Goal: Task Accomplishment & Management: Use online tool/utility

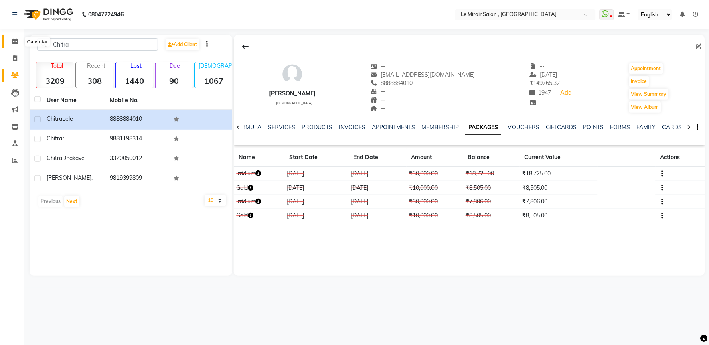
click at [11, 39] on span at bounding box center [15, 41] width 14 height 9
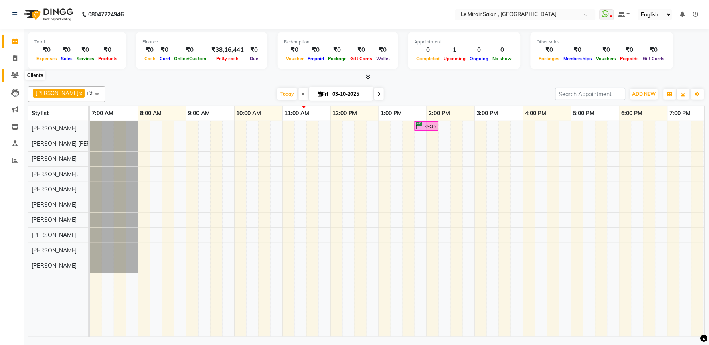
click at [8, 76] on span at bounding box center [15, 75] width 14 height 9
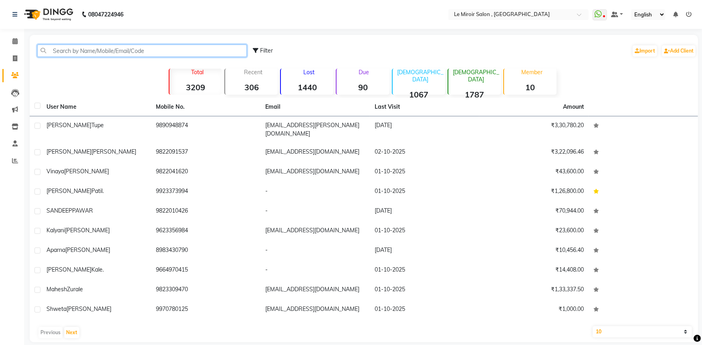
click at [109, 53] on input "text" at bounding box center [142, 50] width 210 height 12
paste input "9890825880"
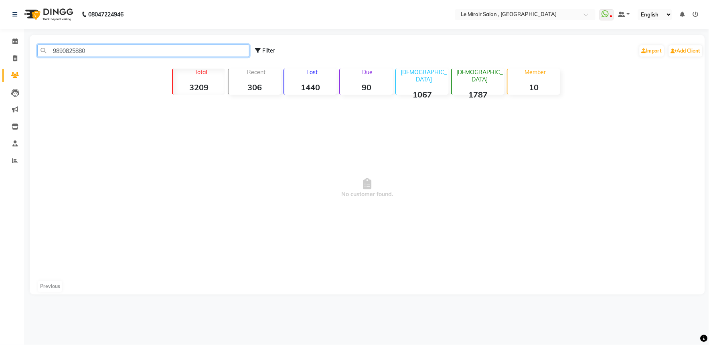
click at [75, 47] on input "9890825880" at bounding box center [143, 50] width 212 height 12
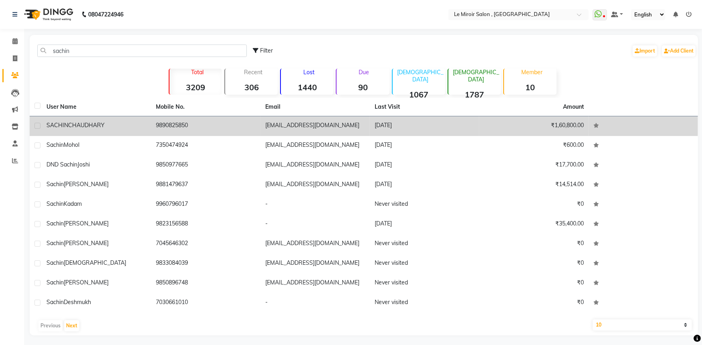
click at [114, 131] on td "[PERSON_NAME]" at bounding box center [96, 126] width 109 height 20
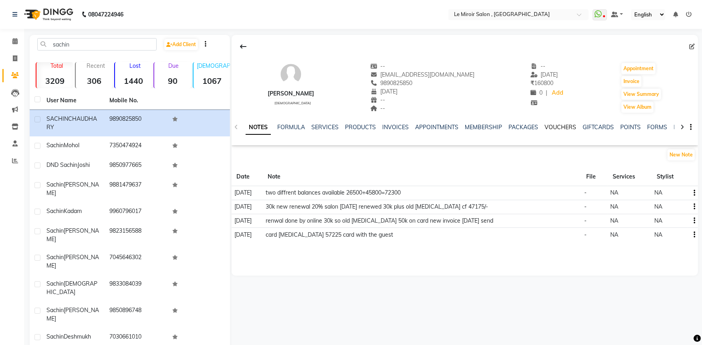
click at [568, 129] on link "VOUCHERS" at bounding box center [561, 126] width 32 height 7
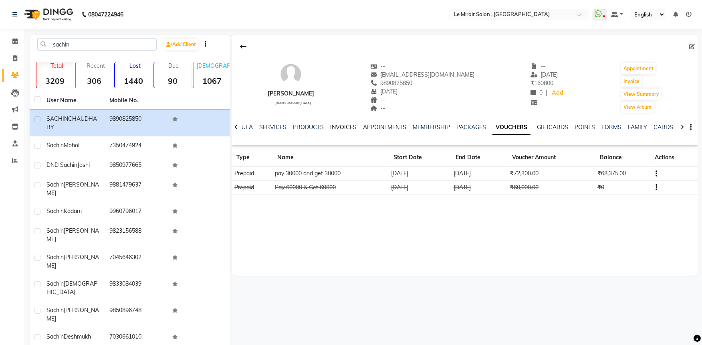
click at [339, 130] on link "INVOICES" at bounding box center [343, 126] width 26 height 7
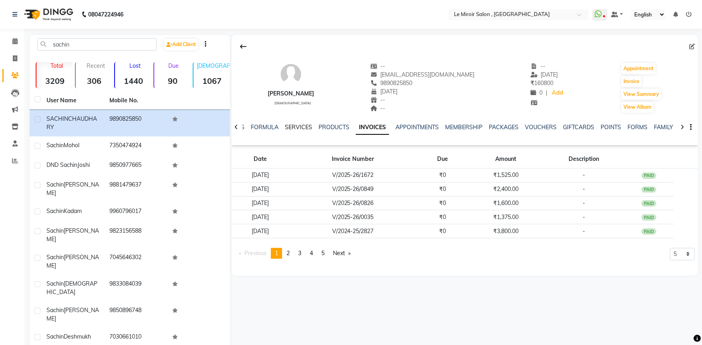
click at [302, 126] on link "SERVICES" at bounding box center [298, 126] width 27 height 7
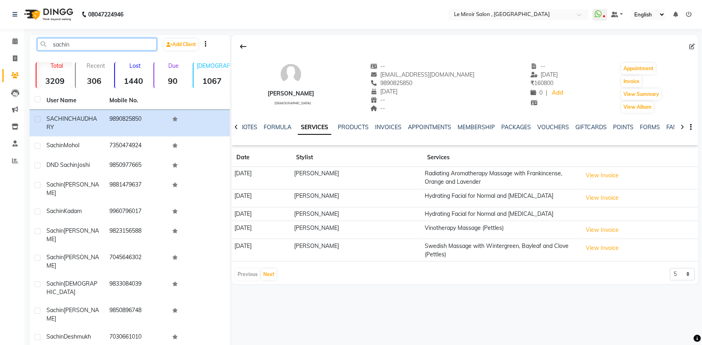
click at [54, 47] on input "sachin" at bounding box center [96, 44] width 119 height 12
paste input "9766042905"
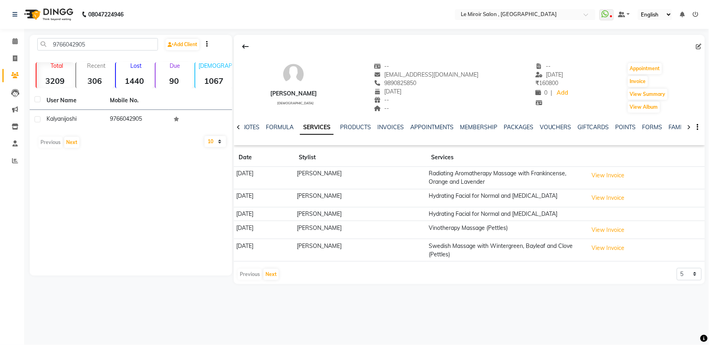
click at [85, 119] on div "[PERSON_NAME]" at bounding box center [73, 119] width 54 height 8
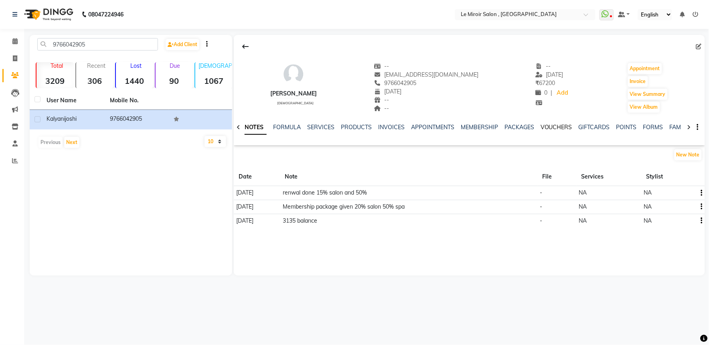
click at [559, 127] on link "VOUCHERS" at bounding box center [556, 126] width 32 height 7
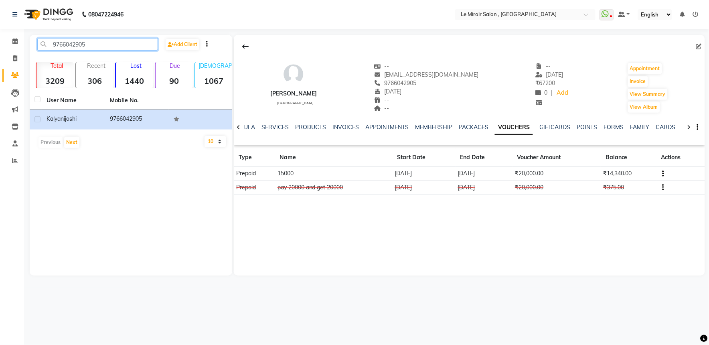
click at [65, 43] on input "9766042905" at bounding box center [97, 44] width 121 height 12
paste input "82284418"
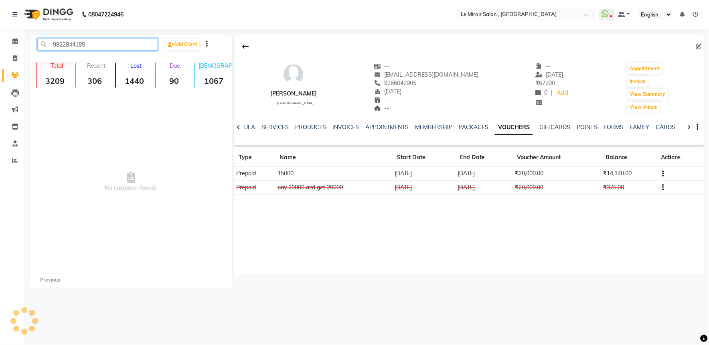
click at [74, 42] on input "9822844185" at bounding box center [97, 44] width 121 height 12
paste input "814 67974"
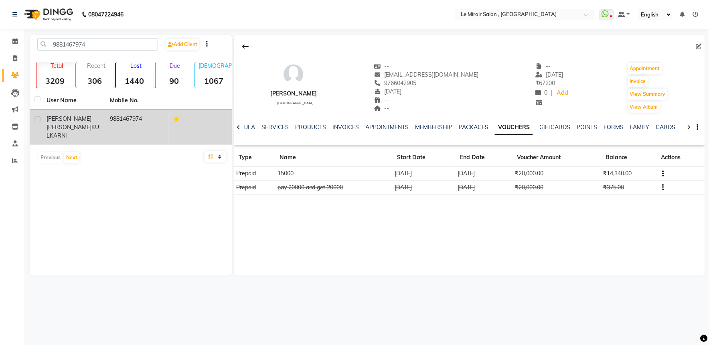
drag, startPoint x: 67, startPoint y: 123, endPoint x: 108, endPoint y: 131, distance: 42.5
click at [67, 123] on div "[PERSON_NAME] [PERSON_NAME]" at bounding box center [73, 127] width 54 height 25
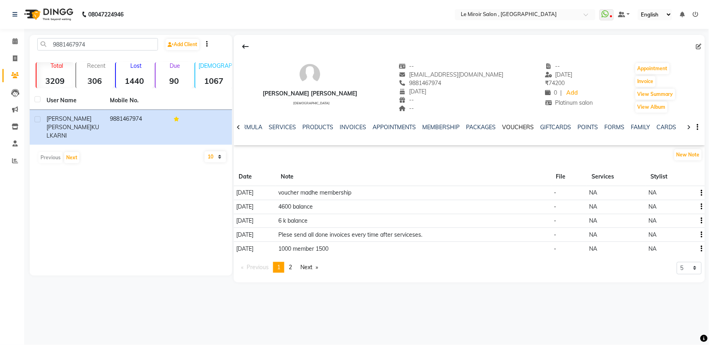
click at [509, 123] on link "VOUCHERS" at bounding box center [518, 126] width 32 height 7
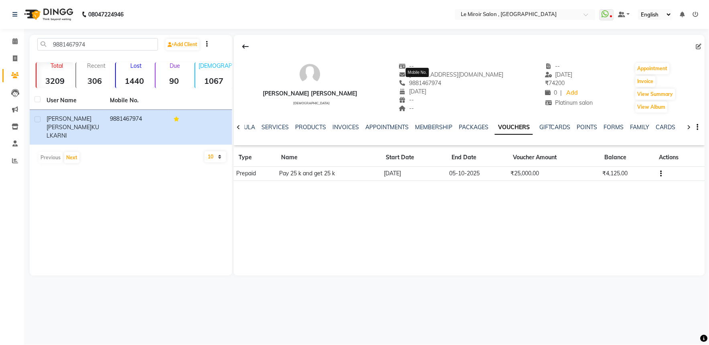
click at [432, 85] on span "9881467974" at bounding box center [420, 82] width 42 height 7
copy span "9881467974"
click at [58, 46] on input "9881467974" at bounding box center [97, 44] width 121 height 12
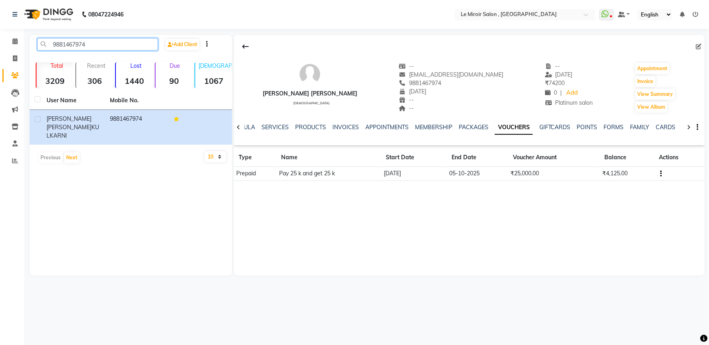
paste input "011018111"
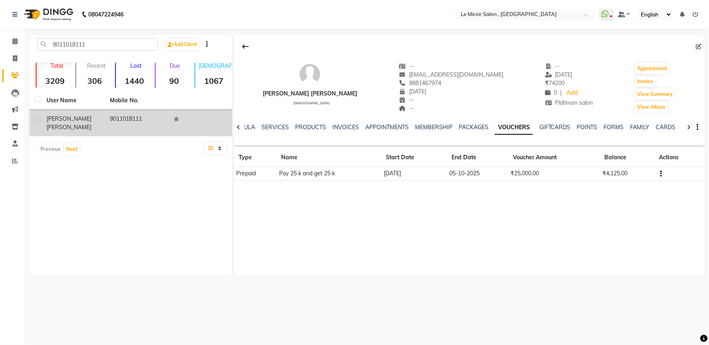
click at [83, 125] on td "[PERSON_NAME]" at bounding box center [73, 123] width 63 height 26
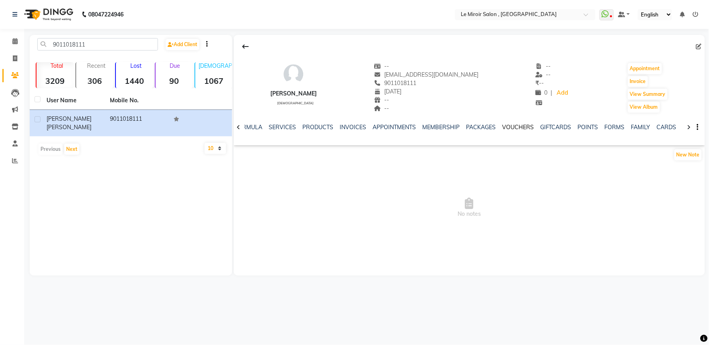
click at [517, 128] on link "VOUCHERS" at bounding box center [518, 126] width 32 height 7
click at [76, 42] on input "9011018111" at bounding box center [97, 44] width 121 height 12
paste input "823886642"
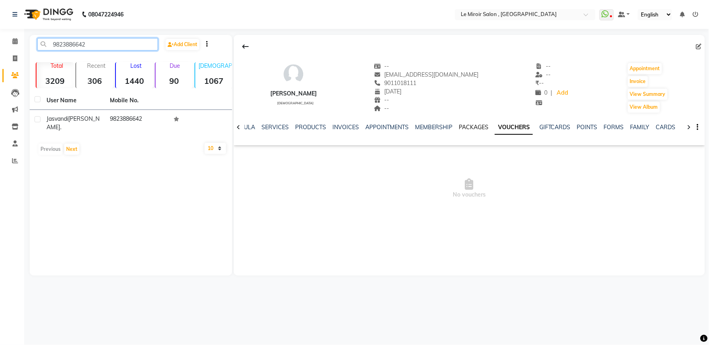
type input "9823886642"
click at [466, 127] on link "PACKAGES" at bounding box center [473, 126] width 30 height 7
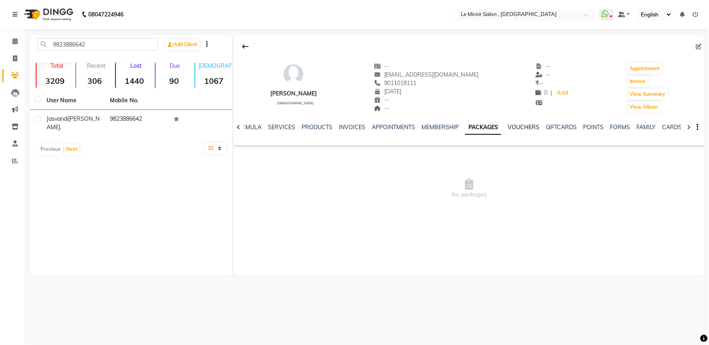
click at [520, 127] on link "VOUCHERS" at bounding box center [523, 126] width 32 height 7
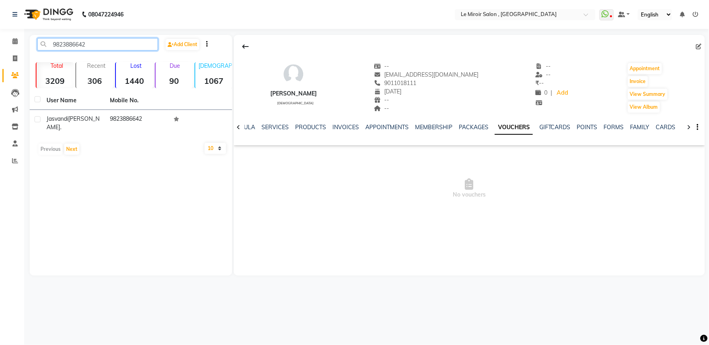
click at [68, 46] on input "9823886642" at bounding box center [97, 44] width 121 height 12
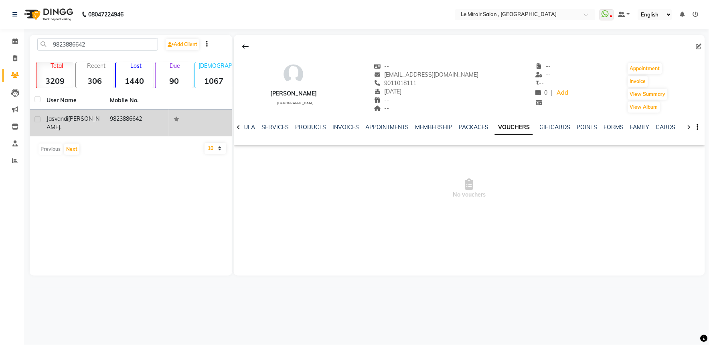
click at [125, 119] on td "9823886642" at bounding box center [136, 123] width 63 height 26
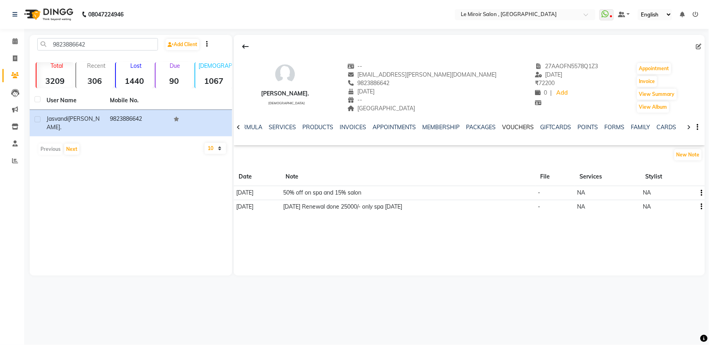
click at [510, 125] on link "VOUCHERS" at bounding box center [518, 126] width 32 height 7
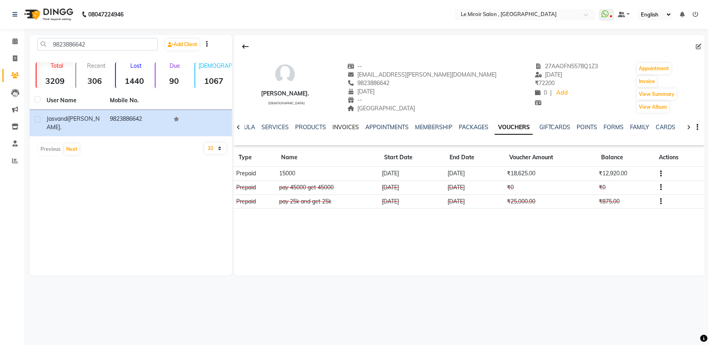
click at [348, 126] on link "INVOICES" at bounding box center [345, 126] width 26 height 7
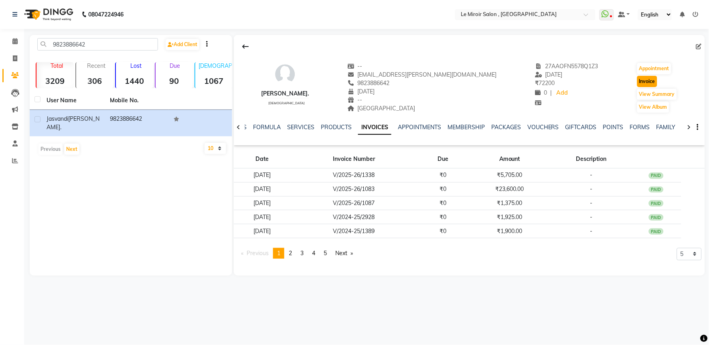
click at [648, 78] on button "Invoice" at bounding box center [647, 81] width 20 height 11
select select "53"
select select "service"
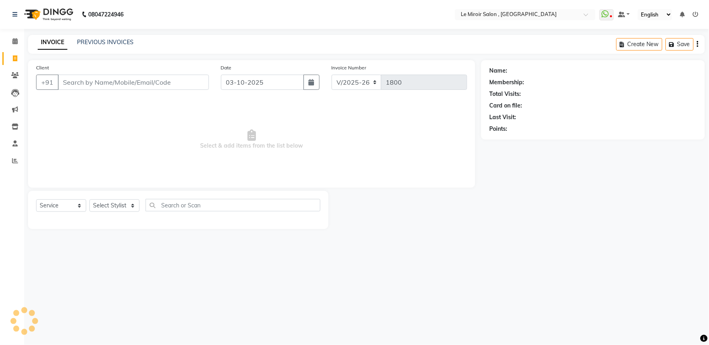
type input "9823886642"
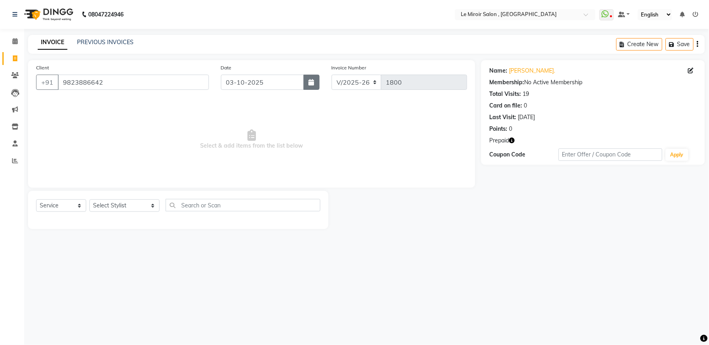
click at [315, 86] on button "button" at bounding box center [311, 82] width 16 height 15
select select "10"
select select "2025"
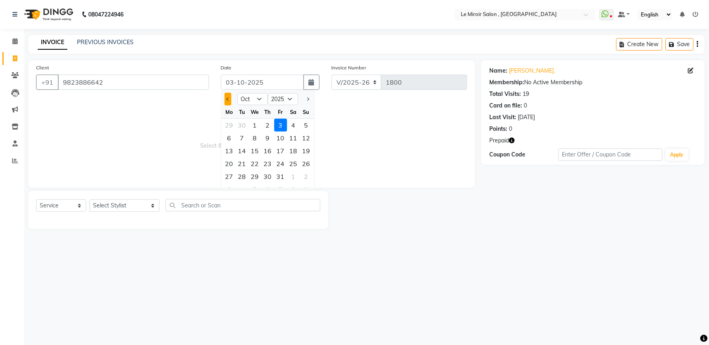
click at [225, 101] on button "Previous month" at bounding box center [227, 99] width 7 height 13
select select "9"
click at [309, 139] on div "14" at bounding box center [306, 137] width 13 height 13
type input "[DATE]"
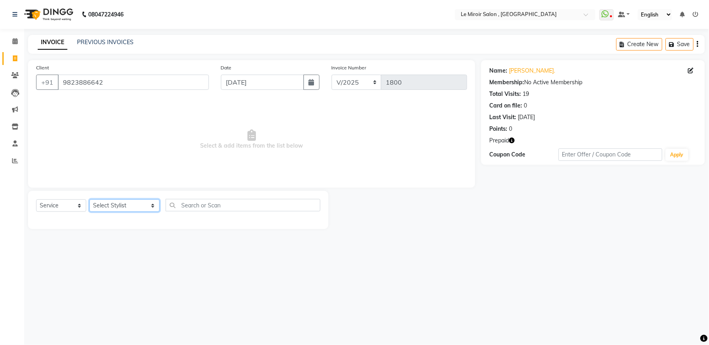
click at [125, 205] on select "Select Stylist [PERSON_NAME] [PERSON_NAME] CA [PERSON_NAME] [PERSON_NAME] Front…" at bounding box center [124, 205] width 70 height 12
select select "48396"
click at [89, 200] on select "Select Stylist [PERSON_NAME] [PERSON_NAME] CA [PERSON_NAME] [PERSON_NAME] Front…" at bounding box center [124, 205] width 70 height 12
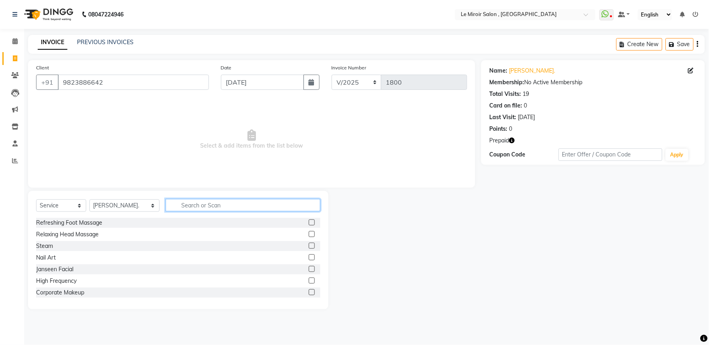
click at [197, 202] on input "text" at bounding box center [243, 205] width 155 height 12
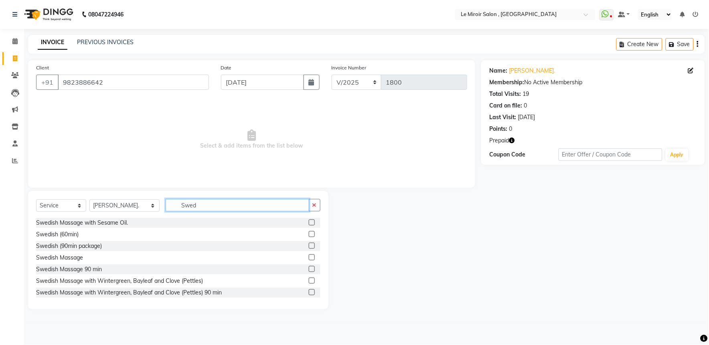
type input "Swed"
click at [309, 293] on label at bounding box center [312, 292] width 6 height 6
click at [309, 293] on input "checkbox" at bounding box center [311, 292] width 5 height 5
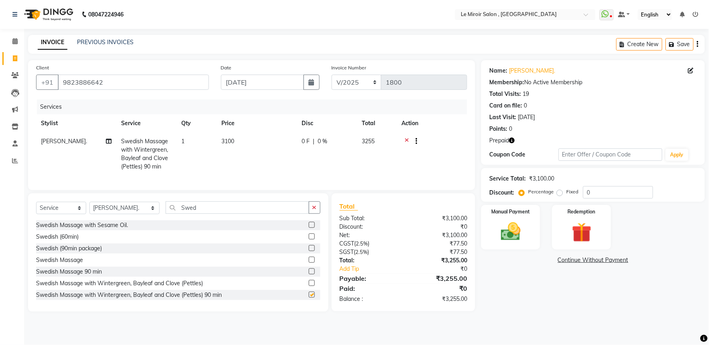
checkbox input "false"
click at [115, 214] on select "Select Stylist [PERSON_NAME] [PERSON_NAME] CA [PERSON_NAME] [PERSON_NAME] Front…" at bounding box center [124, 208] width 70 height 12
select select "50442"
click at [89, 208] on select "Select Stylist [PERSON_NAME] [PERSON_NAME] CA [PERSON_NAME] [PERSON_NAME] Front…" at bounding box center [124, 208] width 70 height 12
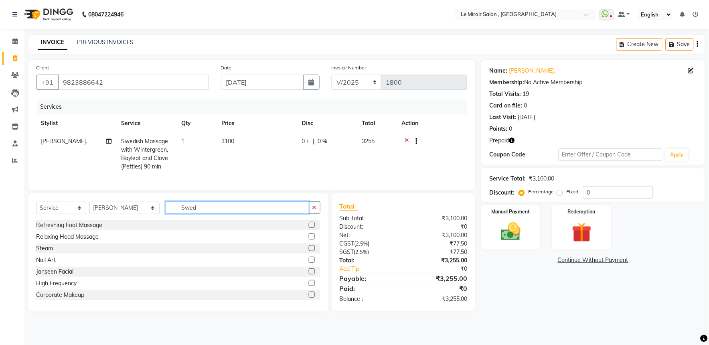
click at [246, 213] on input "Swed" at bounding box center [237, 207] width 143 height 12
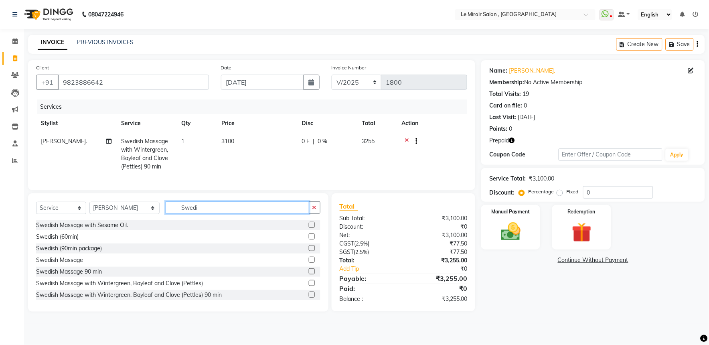
type input "Swedi"
click at [309, 297] on label at bounding box center [312, 294] width 6 height 6
click at [309, 297] on input "checkbox" at bounding box center [311, 294] width 5 height 5
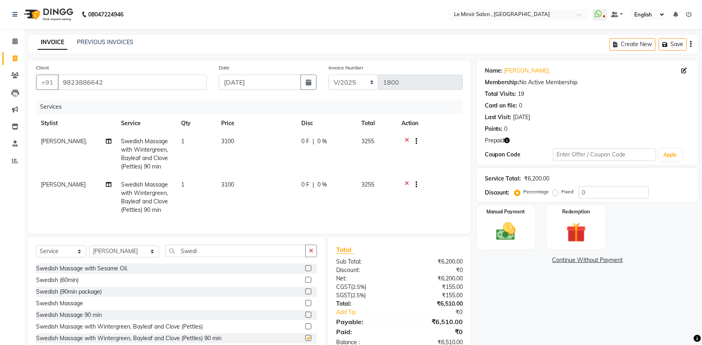
checkbox input "false"
click at [228, 141] on span "3100" at bounding box center [227, 140] width 13 height 7
select select "48396"
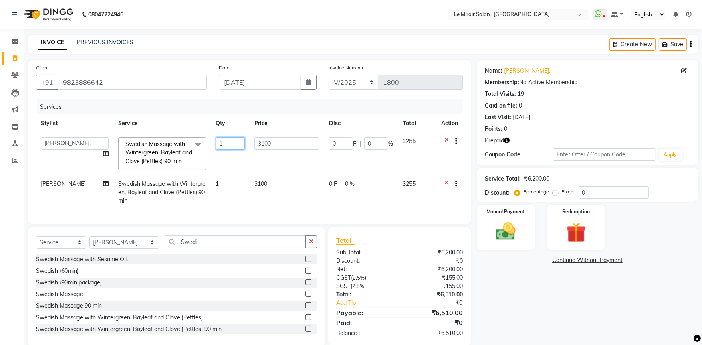
click at [228, 141] on input "1" at bounding box center [230, 143] width 29 height 12
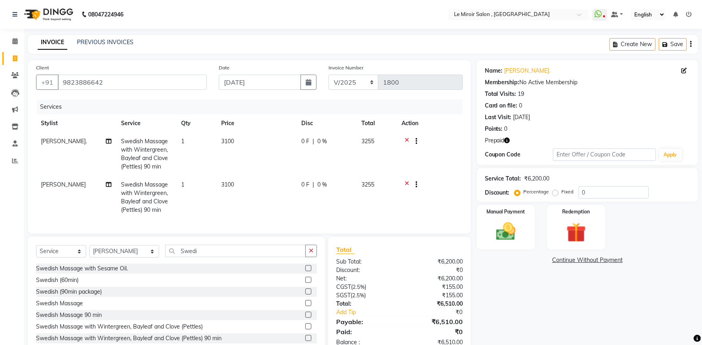
click at [265, 143] on td "3100" at bounding box center [256, 153] width 80 height 43
select select "48396"
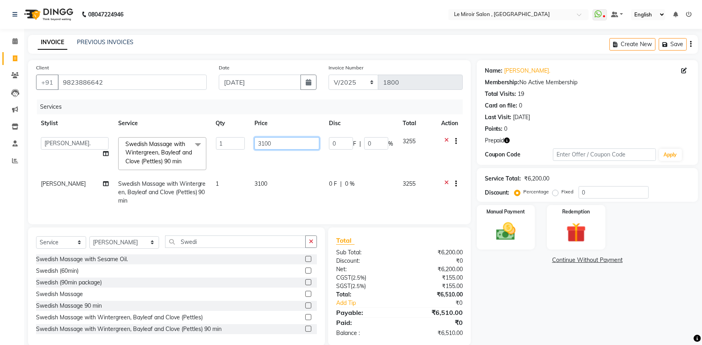
click at [266, 143] on input "3100" at bounding box center [286, 143] width 65 height 12
type input "3850"
click at [269, 190] on td "3100" at bounding box center [287, 192] width 75 height 35
select select "50442"
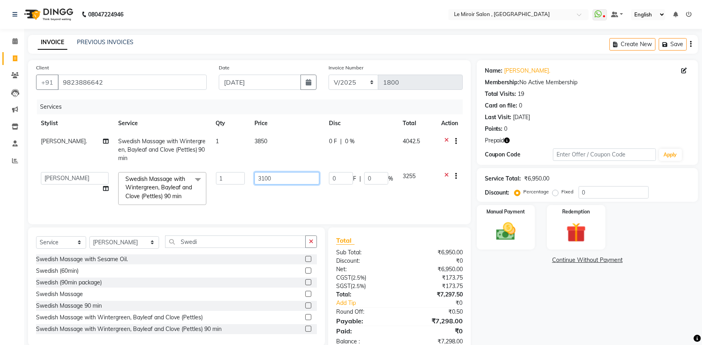
click at [293, 180] on input "3100" at bounding box center [286, 178] width 65 height 12
type input "3850"
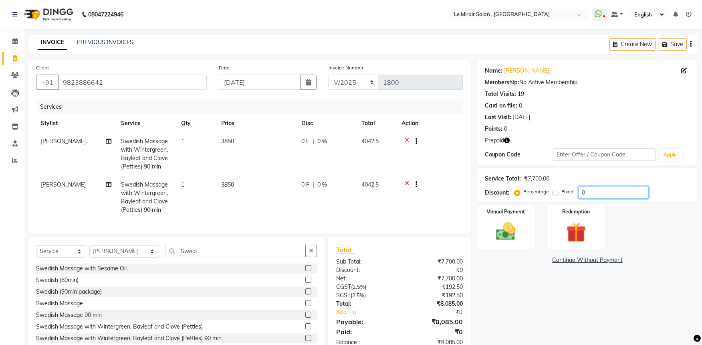
click at [583, 191] on input "0" at bounding box center [614, 192] width 70 height 12
type input "50"
click at [579, 236] on img at bounding box center [576, 232] width 33 height 25
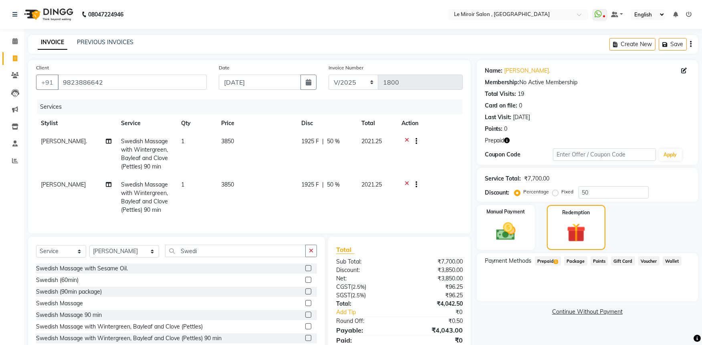
click at [543, 259] on span "Prepaid 1" at bounding box center [548, 260] width 26 height 9
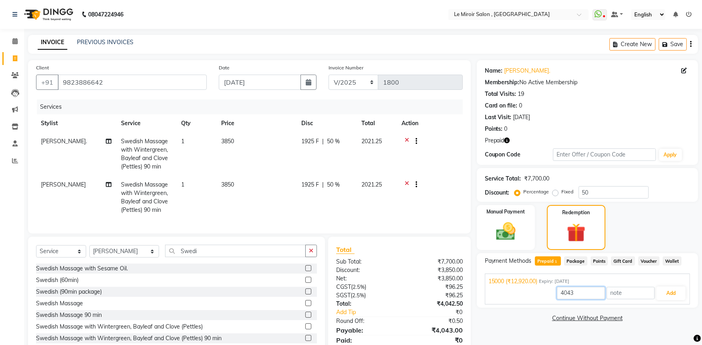
click at [562, 293] on input "4043" at bounding box center [581, 293] width 48 height 12
type input "3850"
click at [664, 291] on button "Add" at bounding box center [670, 293] width 29 height 14
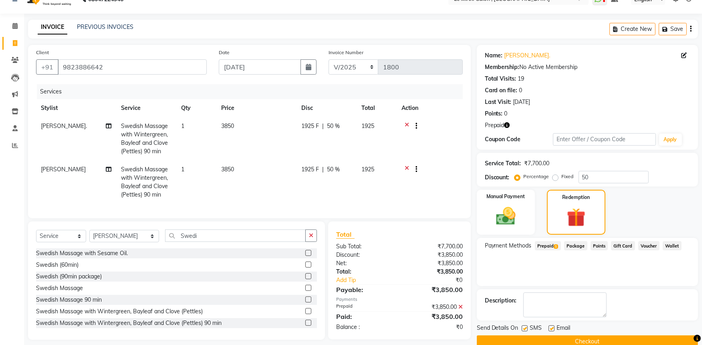
scroll to position [30, 0]
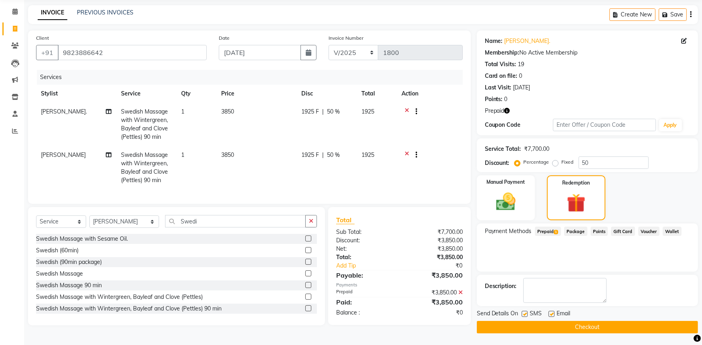
click at [524, 312] on label at bounding box center [525, 314] width 6 height 6
click at [524, 312] on input "checkbox" at bounding box center [524, 313] width 5 height 5
checkbox input "false"
click at [550, 313] on label at bounding box center [552, 314] width 6 height 6
click at [550, 313] on input "checkbox" at bounding box center [551, 313] width 5 height 5
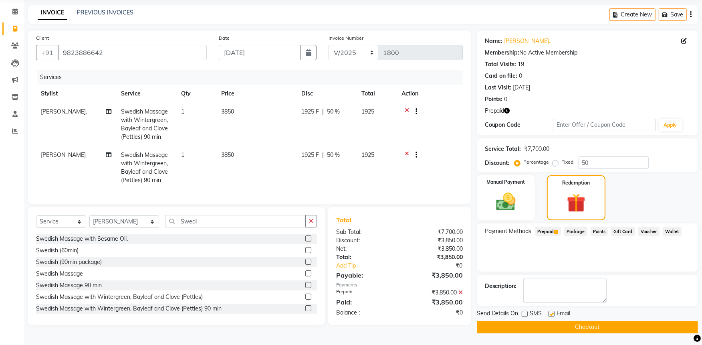
checkbox input "false"
click at [545, 328] on button "Checkout" at bounding box center [587, 327] width 221 height 12
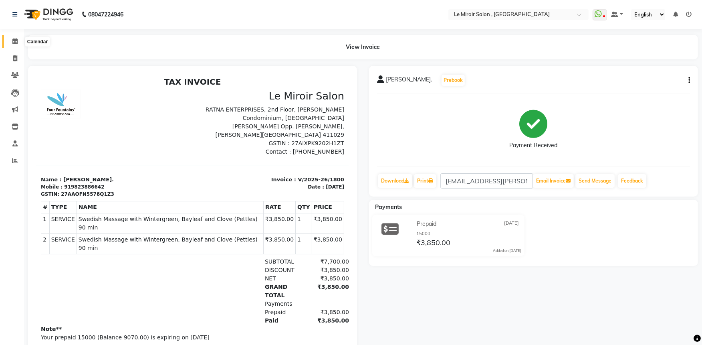
click at [17, 41] on span at bounding box center [15, 41] width 14 height 9
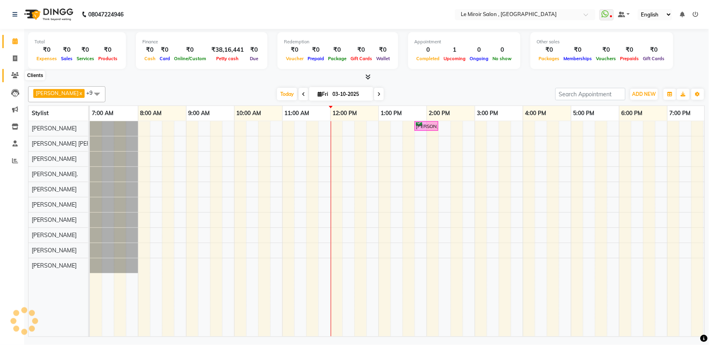
click at [14, 71] on span at bounding box center [15, 75] width 14 height 9
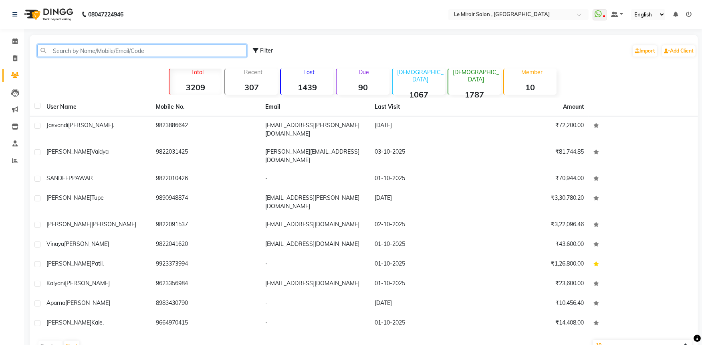
click at [83, 51] on input "text" at bounding box center [142, 50] width 210 height 12
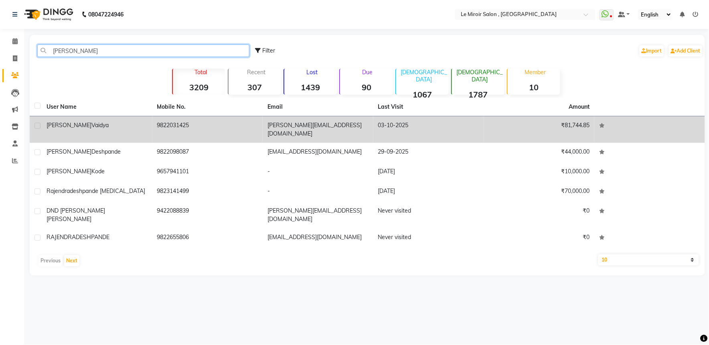
type input "[PERSON_NAME]"
click at [138, 123] on div "[PERSON_NAME]" at bounding box center [96, 125] width 101 height 8
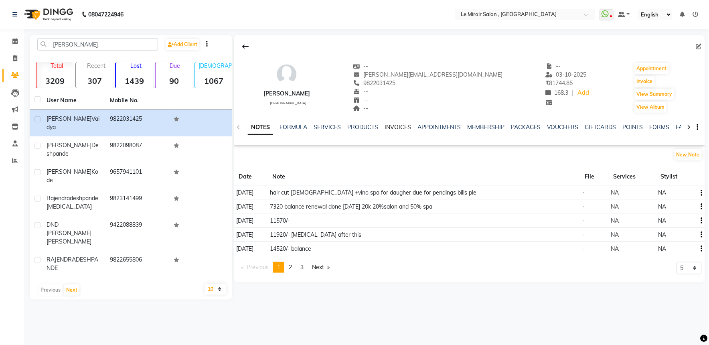
click at [401, 127] on link "INVOICES" at bounding box center [397, 126] width 26 height 7
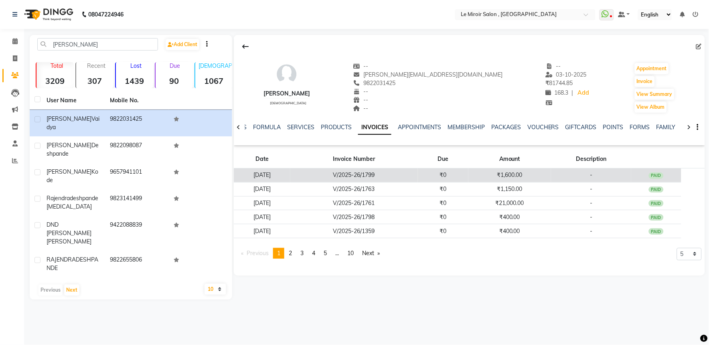
click at [416, 174] on td "V/2025-26/1799" at bounding box center [353, 175] width 127 height 14
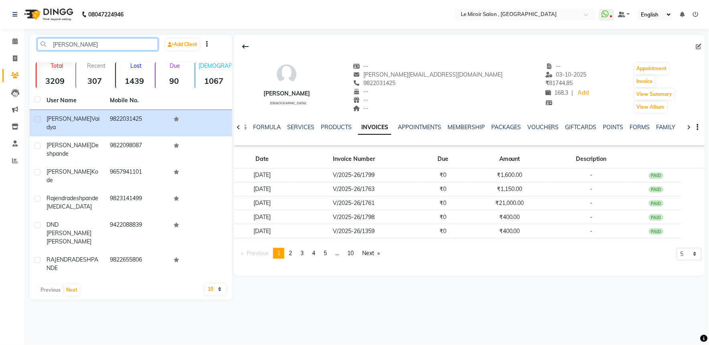
click at [57, 48] on input "[PERSON_NAME]" at bounding box center [97, 44] width 121 height 12
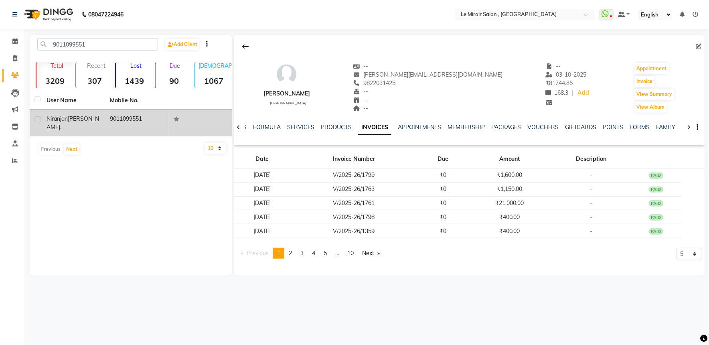
click at [95, 122] on div "[PERSON_NAME]." at bounding box center [73, 123] width 54 height 17
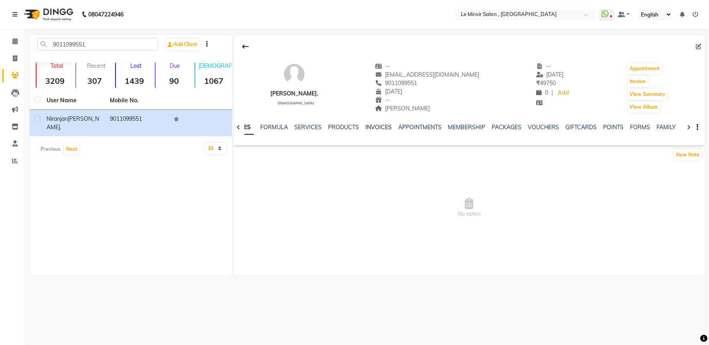
click at [370, 129] on link "INVOICES" at bounding box center [378, 126] width 26 height 7
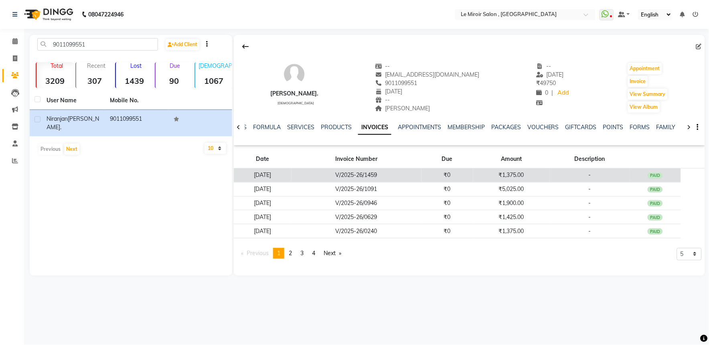
click at [391, 176] on td "V/2025-26/1459" at bounding box center [356, 175] width 130 height 14
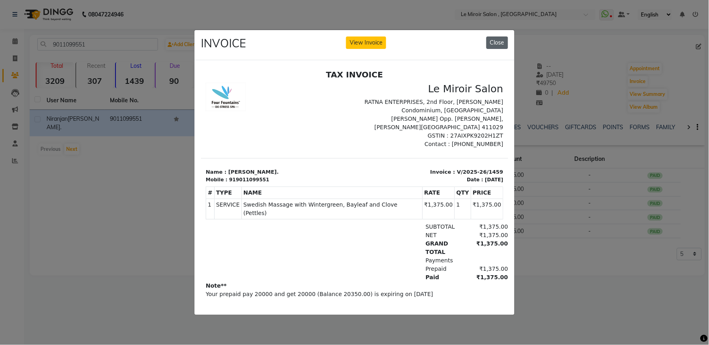
click at [489, 37] on button "Close" at bounding box center [497, 42] width 22 height 12
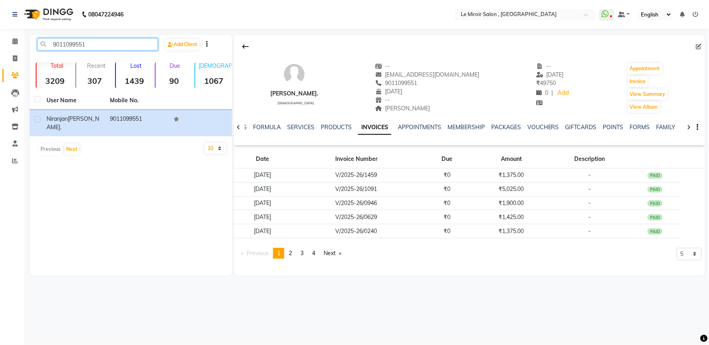
click at [59, 42] on input "9011099551" at bounding box center [97, 44] width 121 height 12
paste input "422016500"
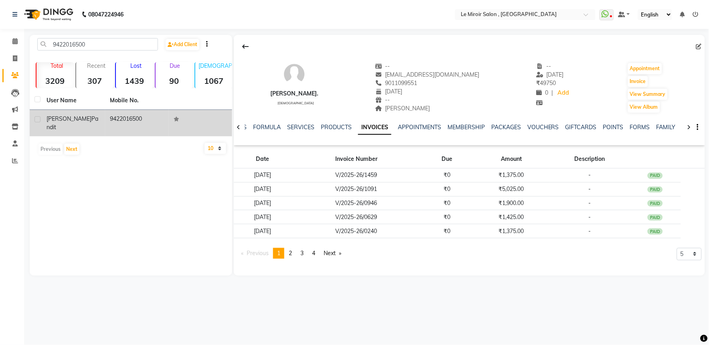
click at [91, 119] on div "[PERSON_NAME]" at bounding box center [73, 123] width 54 height 17
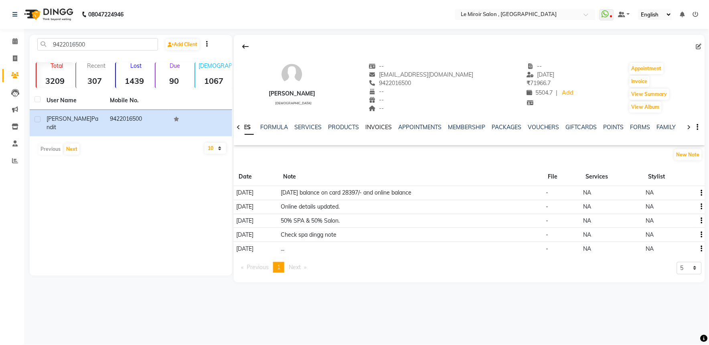
click at [377, 127] on link "INVOICES" at bounding box center [378, 126] width 26 height 7
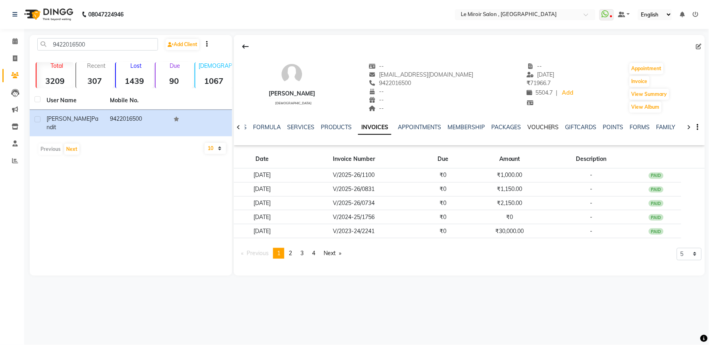
click at [555, 128] on link "VOUCHERS" at bounding box center [543, 126] width 32 height 7
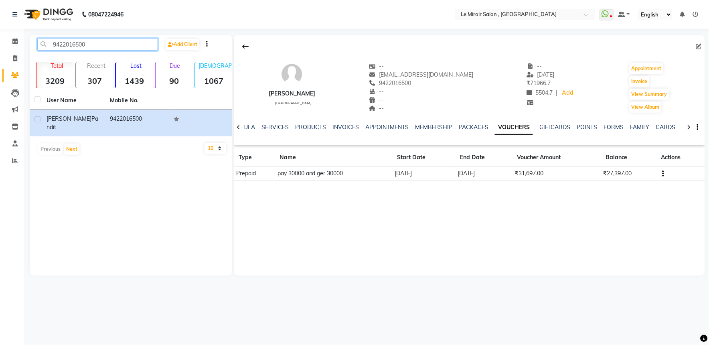
click at [77, 44] on input "9422016500" at bounding box center [97, 44] width 121 height 12
paste input "822020937"
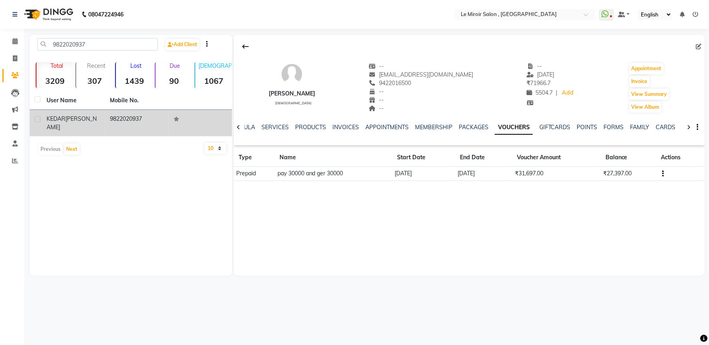
click at [82, 118] on span "[PERSON_NAME]" at bounding box center [71, 123] width 50 height 16
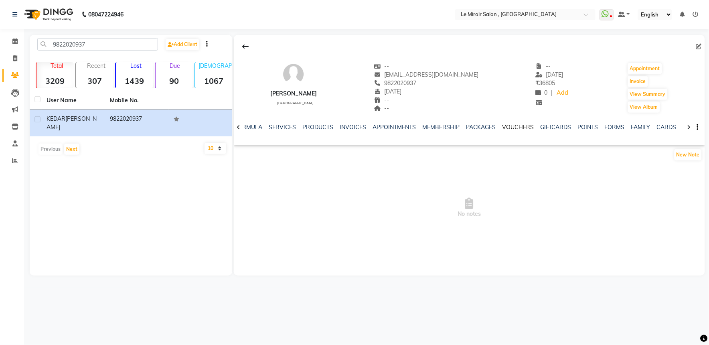
click at [507, 130] on link "VOUCHERS" at bounding box center [518, 126] width 32 height 7
click at [472, 127] on link "PACKAGES" at bounding box center [473, 126] width 30 height 7
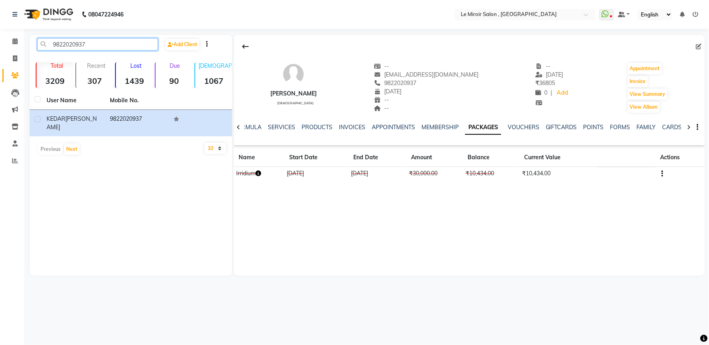
click at [71, 42] on input "9822020937" at bounding box center [97, 44] width 121 height 12
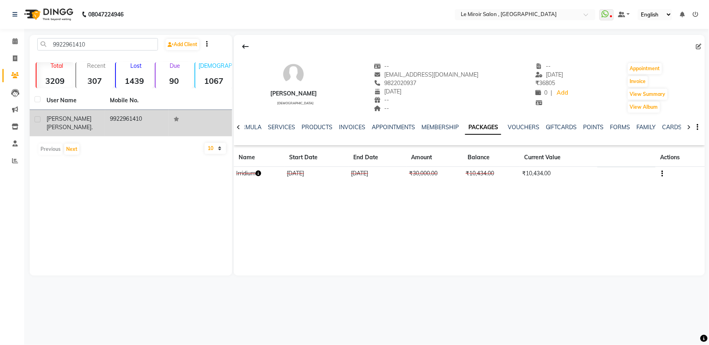
click at [83, 123] on div "[PERSON_NAME]." at bounding box center [73, 123] width 54 height 17
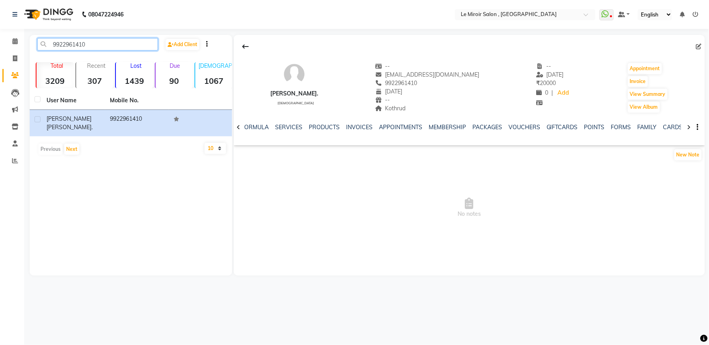
click at [74, 46] on input "9922961410" at bounding box center [97, 44] width 121 height 12
click at [526, 127] on link "VOUCHERS" at bounding box center [524, 126] width 32 height 7
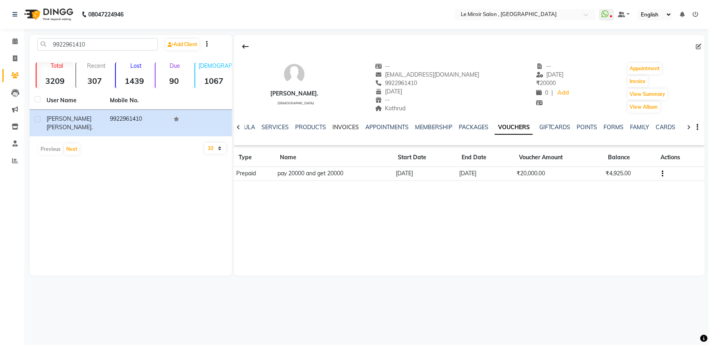
click at [347, 130] on link "INVOICES" at bounding box center [345, 126] width 26 height 7
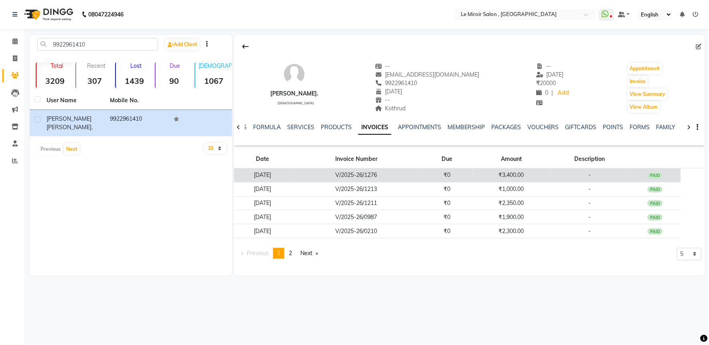
click at [405, 177] on td "V/2025-26/1276" at bounding box center [356, 175] width 130 height 14
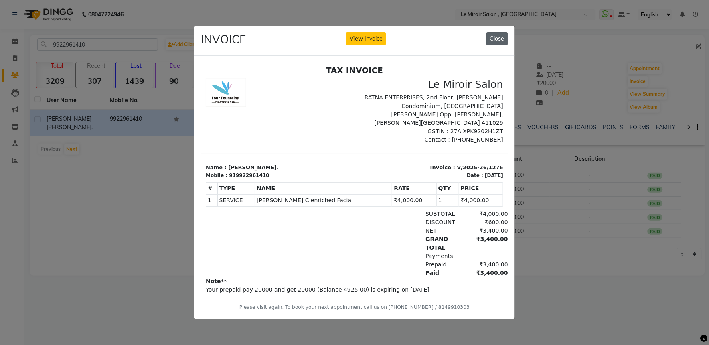
click at [499, 36] on button "Close" at bounding box center [497, 38] width 22 height 12
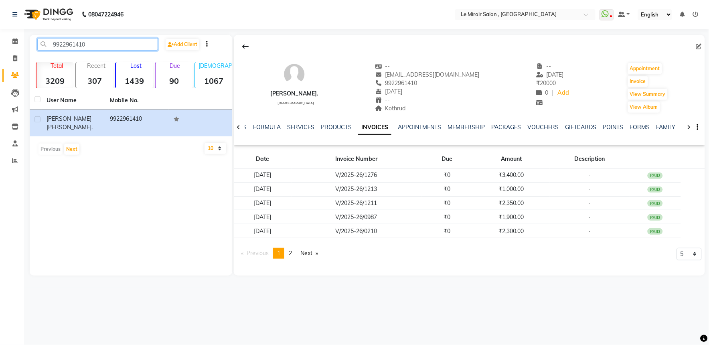
click at [75, 48] on input "9922961410" at bounding box center [97, 44] width 121 height 12
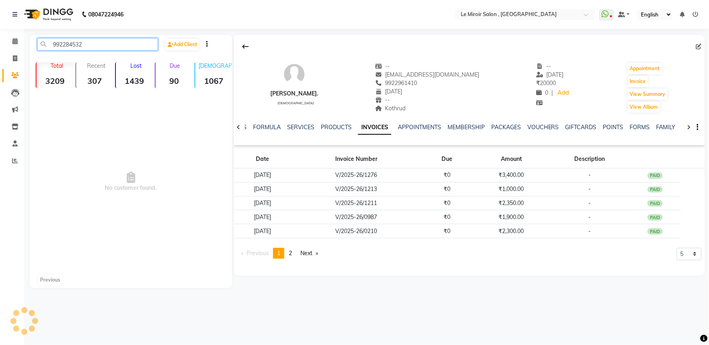
type input "9922845328"
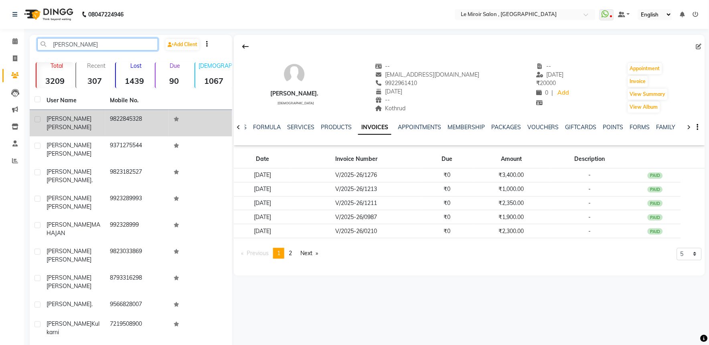
type input "[PERSON_NAME]"
click at [135, 121] on td "9822845328" at bounding box center [136, 123] width 63 height 26
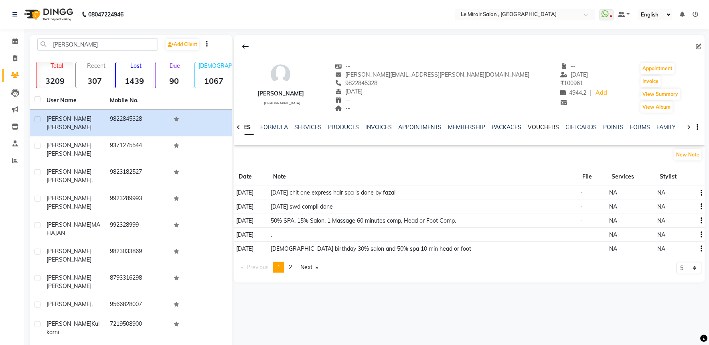
click at [534, 123] on link "VOUCHERS" at bounding box center [543, 126] width 32 height 7
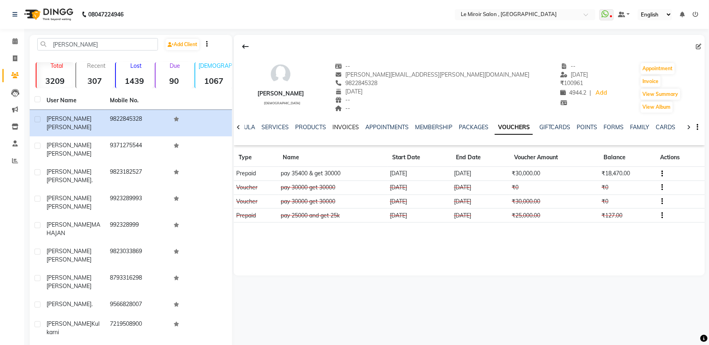
click at [335, 124] on link "INVOICES" at bounding box center [345, 126] width 26 height 7
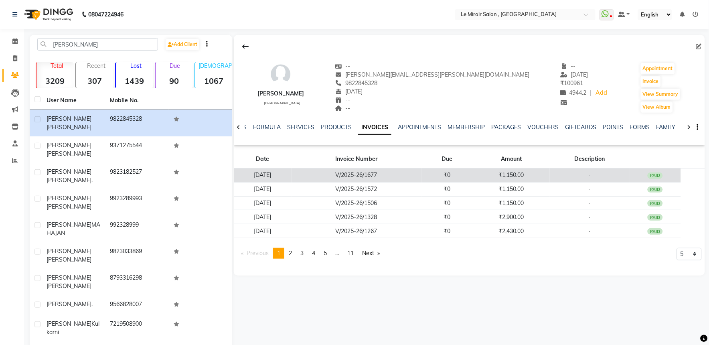
click at [483, 175] on td "₹1,150.00" at bounding box center [511, 175] width 77 height 14
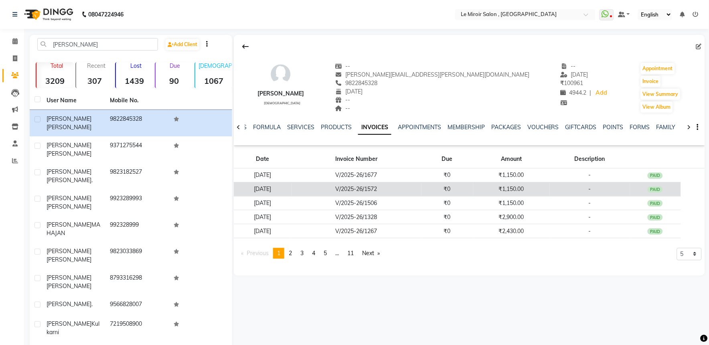
click at [422, 187] on td "V/2025-26/1572" at bounding box center [356, 189] width 130 height 14
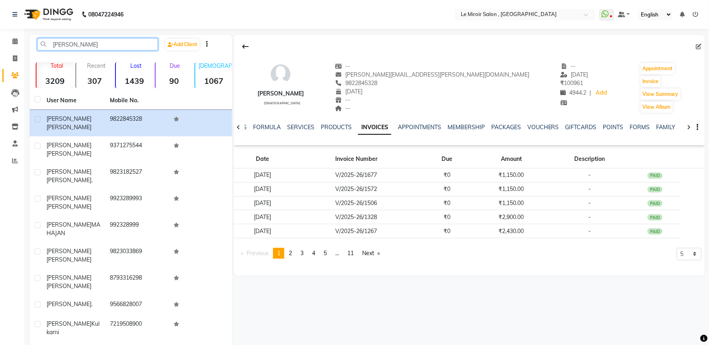
click at [83, 45] on input "[PERSON_NAME]" at bounding box center [97, 44] width 121 height 12
type input "m"
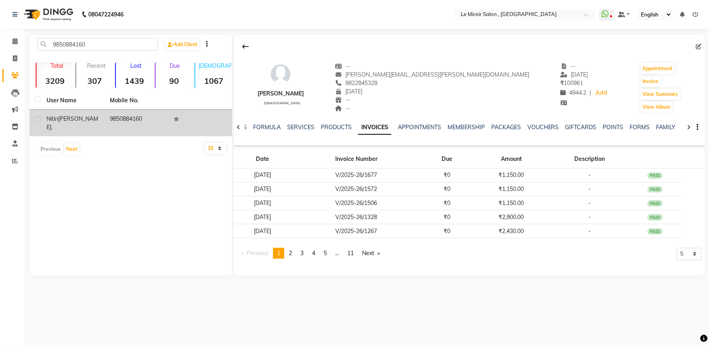
click at [106, 117] on td "9850884160" at bounding box center [136, 123] width 63 height 26
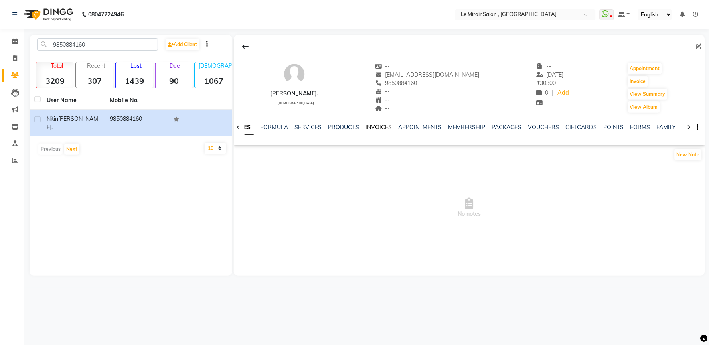
click at [373, 129] on link "INVOICES" at bounding box center [378, 126] width 26 height 7
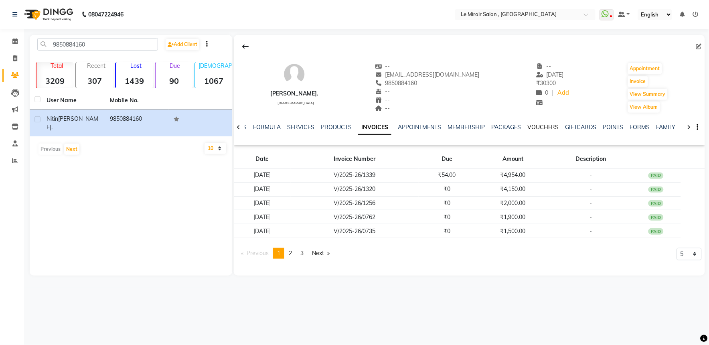
click at [539, 127] on link "VOUCHERS" at bounding box center [543, 126] width 32 height 7
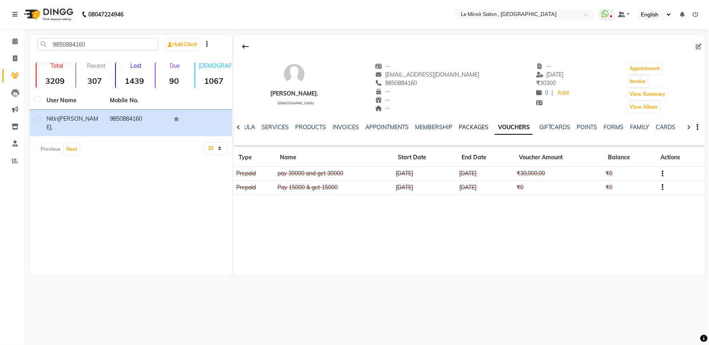
click at [475, 125] on link "PACKAGES" at bounding box center [473, 126] width 30 height 7
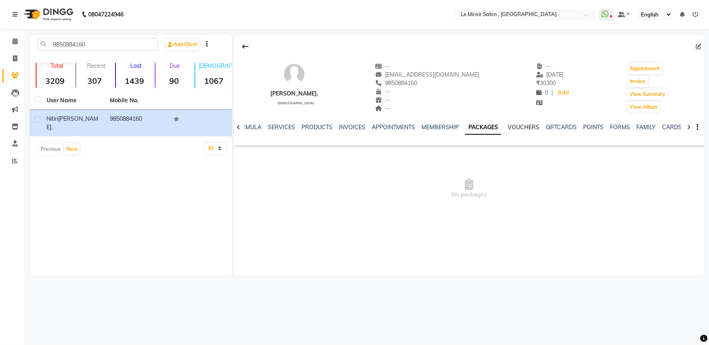
click at [523, 129] on link "VOUCHERS" at bounding box center [523, 126] width 32 height 7
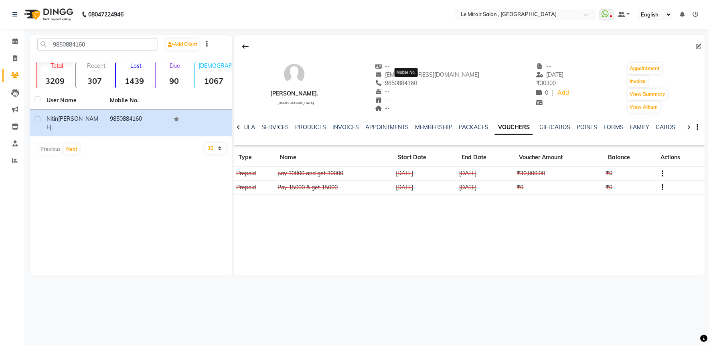
click at [406, 85] on span "9850884160" at bounding box center [396, 82] width 42 height 7
copy span "9850884160"
click at [465, 126] on link "PACKAGES" at bounding box center [473, 126] width 30 height 7
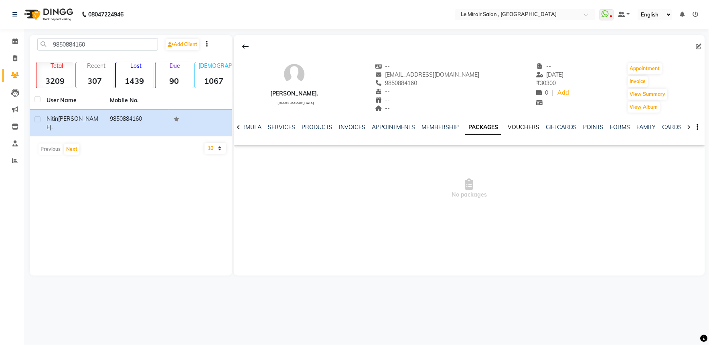
click at [528, 129] on link "VOUCHERS" at bounding box center [523, 126] width 32 height 7
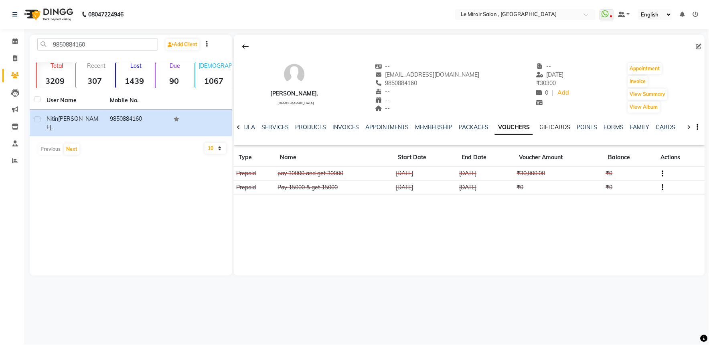
click at [553, 127] on link "GIFTCARDS" at bounding box center [554, 126] width 31 height 7
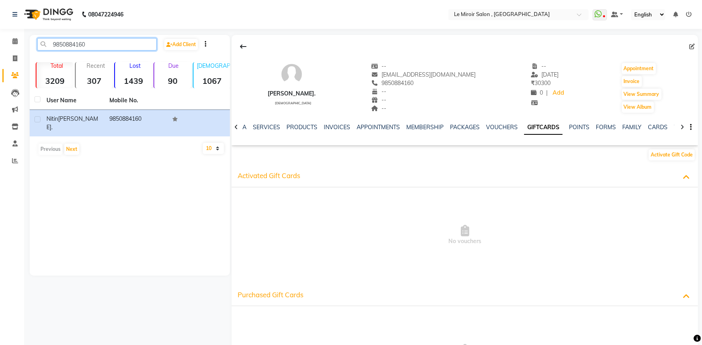
click at [70, 44] on input "9850884160" at bounding box center [96, 44] width 119 height 12
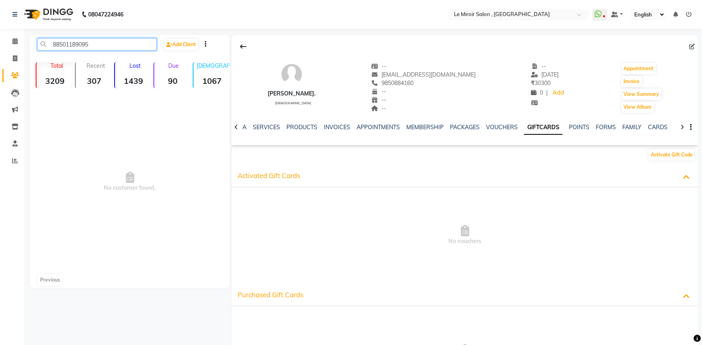
click at [72, 45] on input "88501189095" at bounding box center [96, 44] width 119 height 12
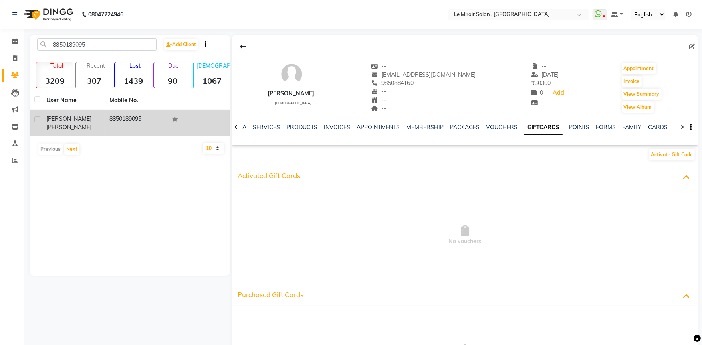
click at [125, 121] on td "8850189095" at bounding box center [136, 123] width 63 height 26
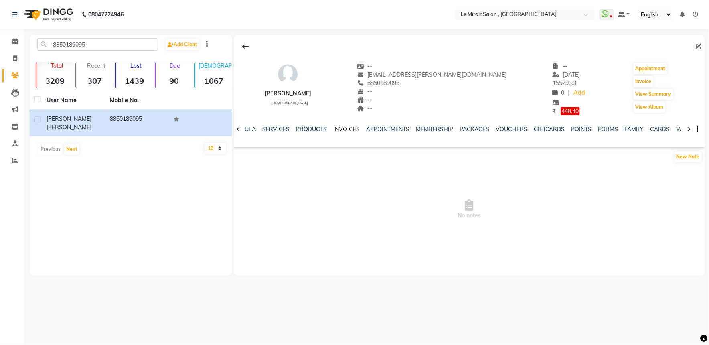
click at [347, 130] on link "INVOICES" at bounding box center [346, 128] width 26 height 7
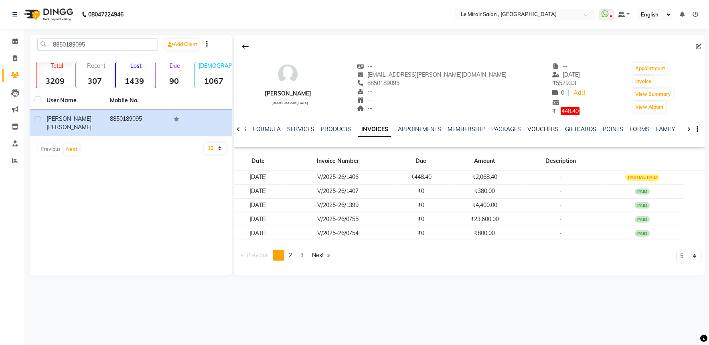
click at [540, 129] on link "VOUCHERS" at bounding box center [543, 128] width 32 height 7
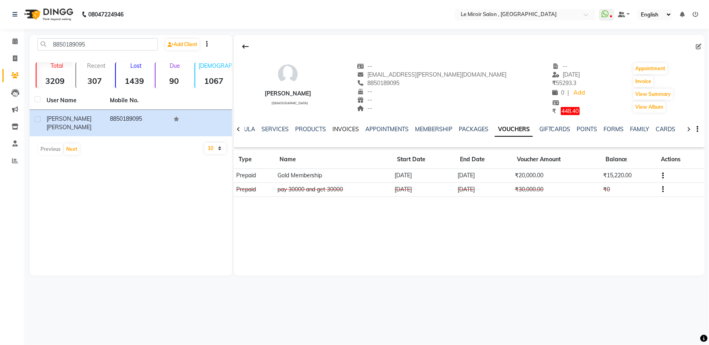
click at [347, 129] on link "INVOICES" at bounding box center [345, 128] width 26 height 7
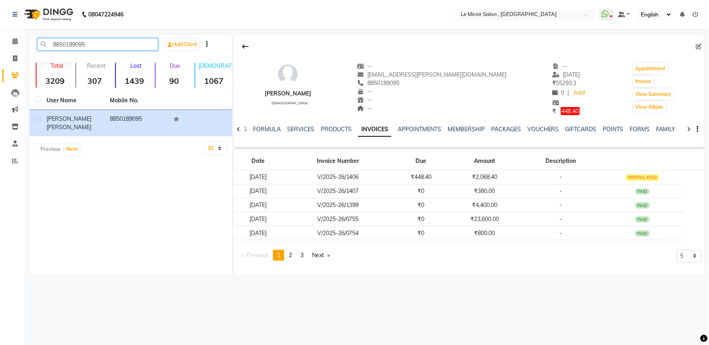
click at [63, 41] on input "8850189095" at bounding box center [97, 44] width 121 height 12
paste input "9890825880"
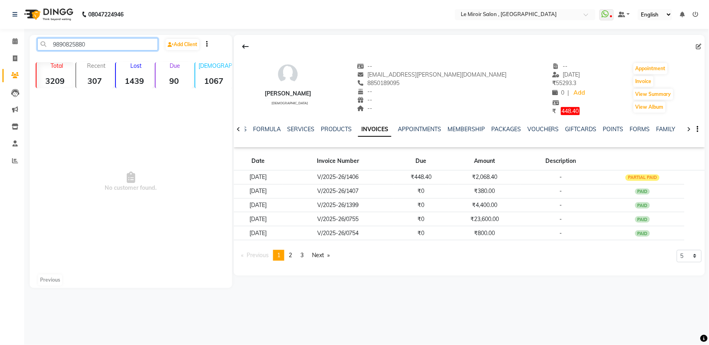
click at [71, 45] on input "9890825880" at bounding box center [97, 44] width 121 height 12
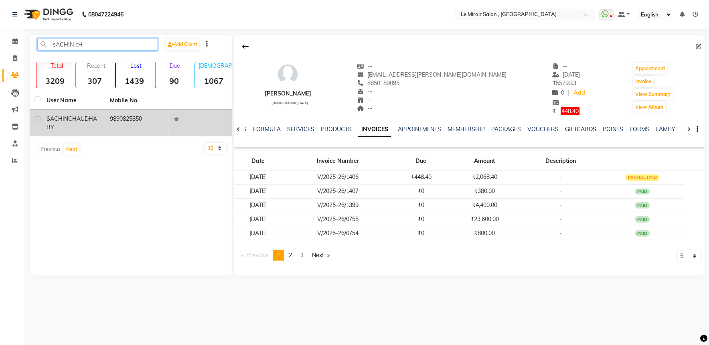
type input "sACHIN cH"
click at [90, 123] on div "[PERSON_NAME]" at bounding box center [73, 123] width 54 height 17
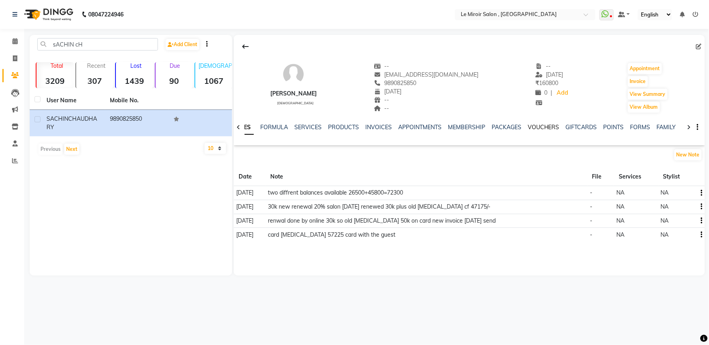
click at [544, 126] on link "VOUCHERS" at bounding box center [543, 126] width 32 height 7
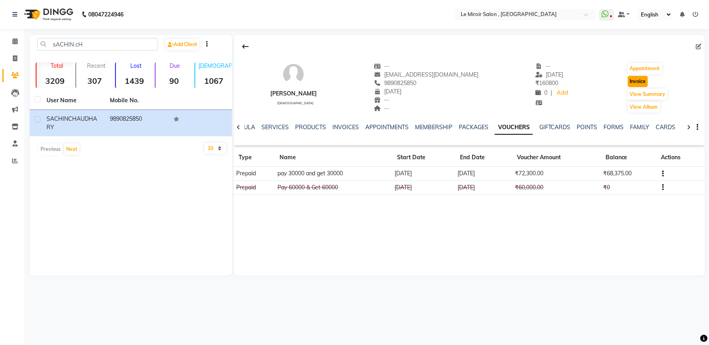
click at [638, 81] on button "Invoice" at bounding box center [638, 81] width 20 height 11
select select "service"
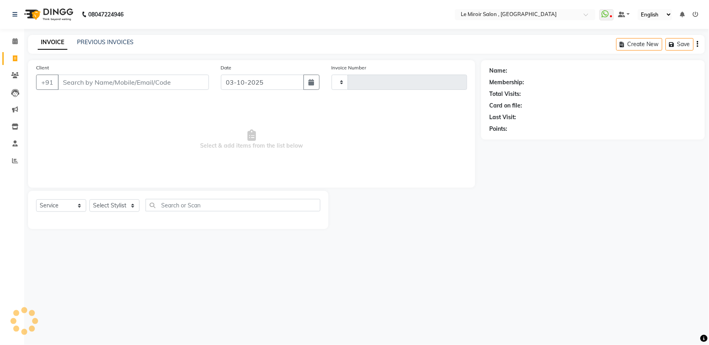
type input "1802"
select select "53"
type input "9890825850"
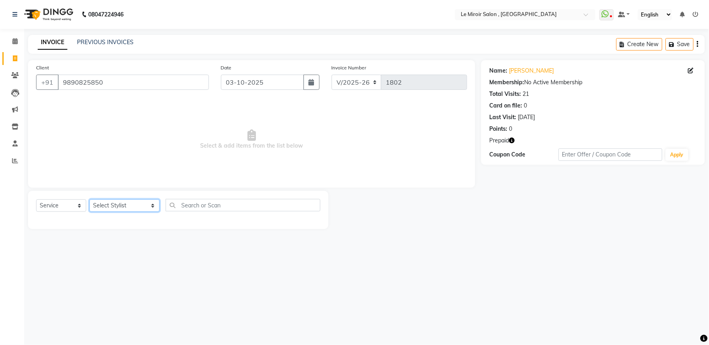
click at [111, 207] on select "Select Stylist [PERSON_NAME] [PERSON_NAME] CA [PERSON_NAME] [PERSON_NAME] Front…" at bounding box center [124, 205] width 70 height 12
select select "48396"
click at [89, 200] on select "Select Stylist [PERSON_NAME] [PERSON_NAME] CA [PERSON_NAME] [PERSON_NAME] Front…" at bounding box center [124, 205] width 70 height 12
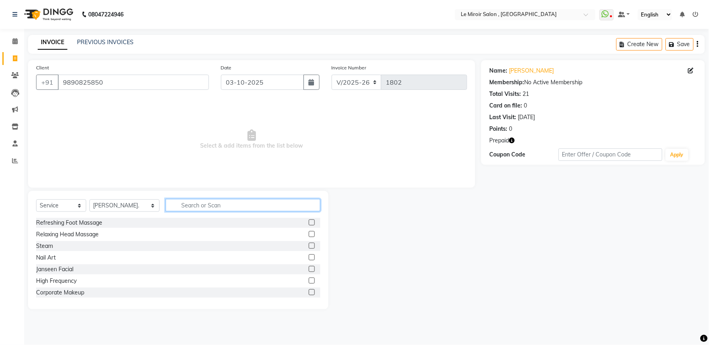
click at [172, 203] on input "text" at bounding box center [243, 205] width 155 height 12
type input "e"
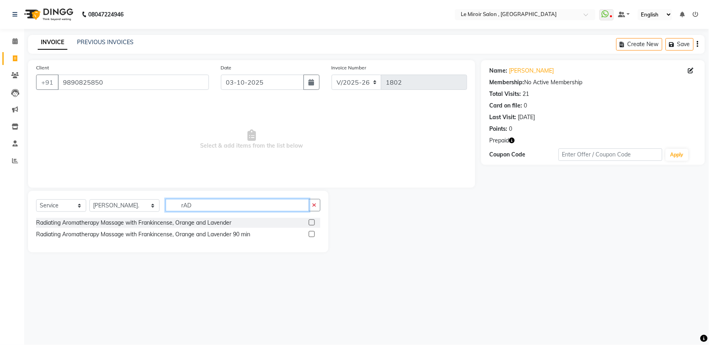
type input "rAD"
click at [309, 223] on label at bounding box center [312, 222] width 6 height 6
click at [309, 223] on input "checkbox" at bounding box center [311, 222] width 5 height 5
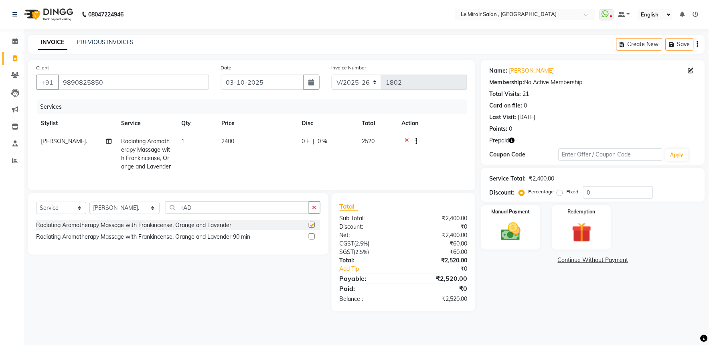
checkbox input "false"
click at [235, 139] on td "2400" at bounding box center [256, 153] width 80 height 43
select select "48396"
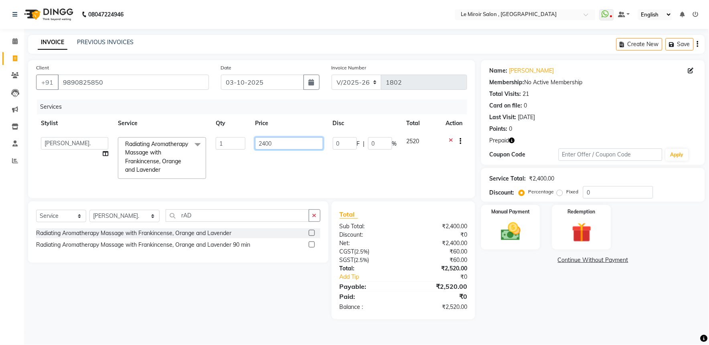
click at [263, 145] on input "2400" at bounding box center [289, 143] width 68 height 12
type input "3050"
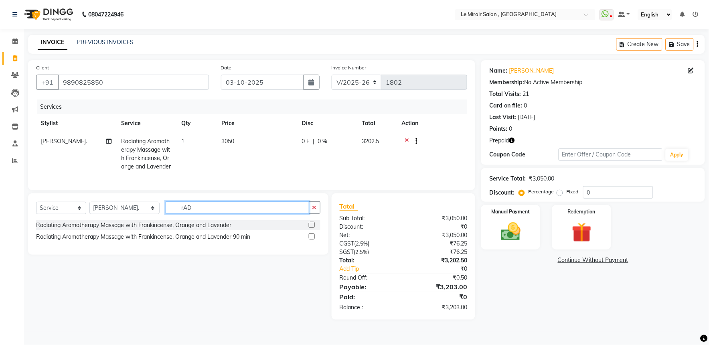
click at [215, 220] on div "Select Service Product Membership Package Voucher Prepaid Gift Card Select Styl…" at bounding box center [178, 210] width 284 height 19
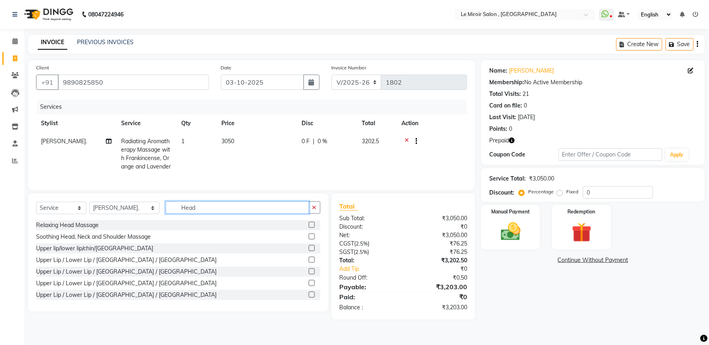
type input "Head"
click at [309, 228] on label at bounding box center [312, 225] width 6 height 6
click at [309, 228] on input "checkbox" at bounding box center [311, 224] width 5 height 5
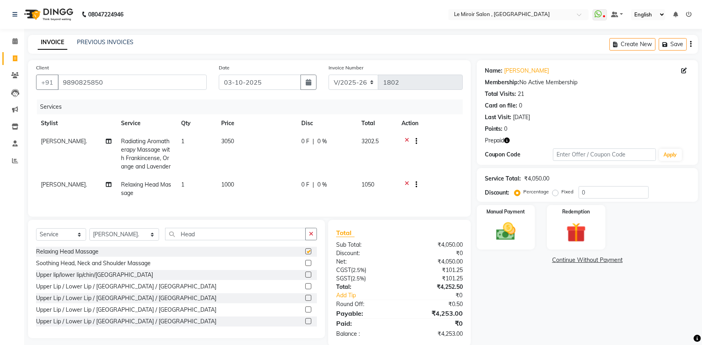
checkbox input "false"
click at [229, 183] on span "1000" at bounding box center [227, 184] width 13 height 7
select select "48396"
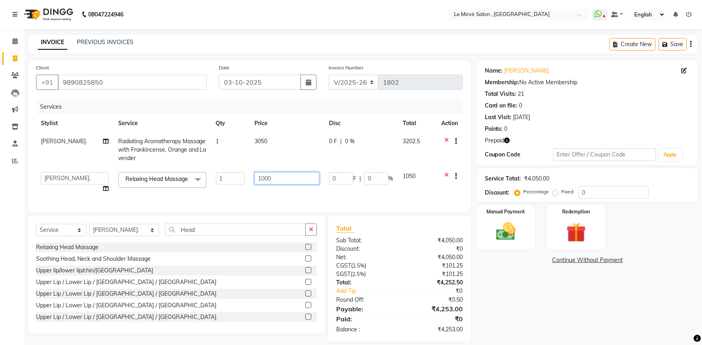
click at [264, 178] on input "1000" at bounding box center [286, 178] width 65 height 12
type input "550"
click at [194, 236] on input "Head" at bounding box center [235, 229] width 141 height 12
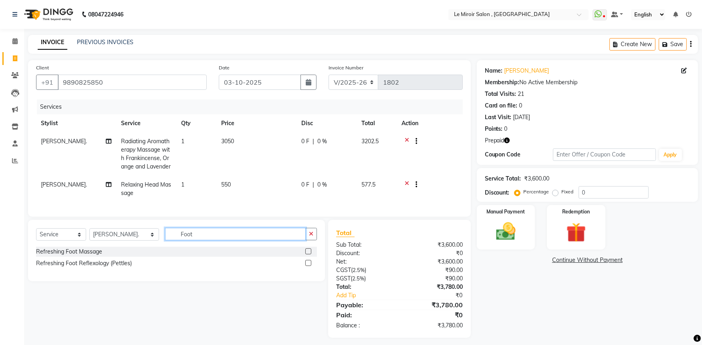
type input "Foot"
click at [306, 254] on label at bounding box center [308, 251] width 6 height 6
click at [306, 254] on input "checkbox" at bounding box center [307, 251] width 5 height 5
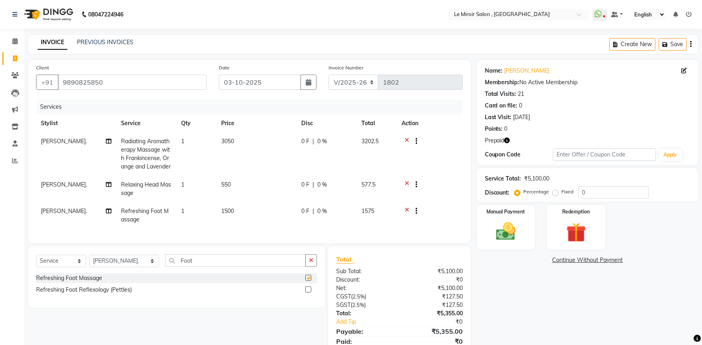
checkbox input "false"
click at [231, 212] on span "1500" at bounding box center [227, 210] width 13 height 7
click at [216, 212] on td "1" at bounding box center [196, 215] width 40 height 26
select select "48396"
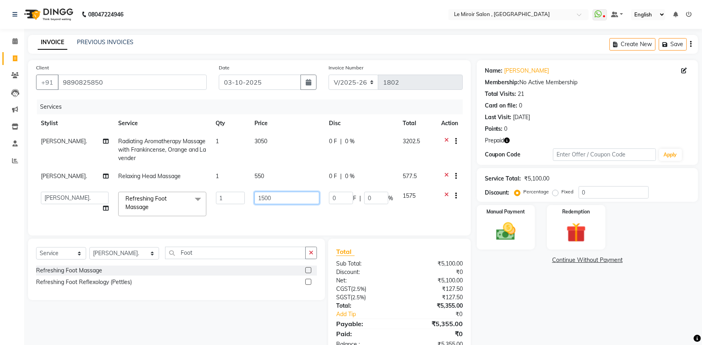
click at [262, 201] on input "1500" at bounding box center [286, 198] width 65 height 12
type input "550"
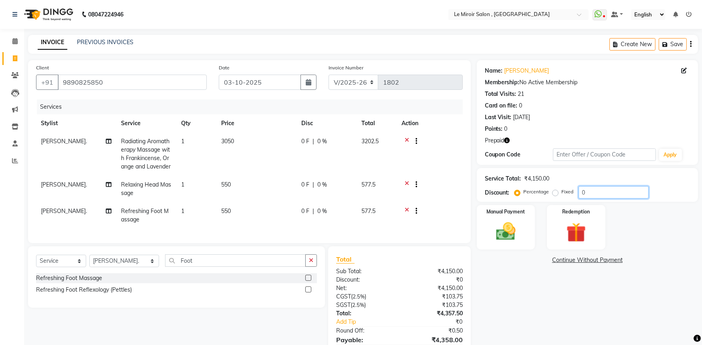
click at [579, 194] on input "0" at bounding box center [614, 192] width 70 height 12
type input "50"
click at [568, 235] on img at bounding box center [576, 232] width 33 height 25
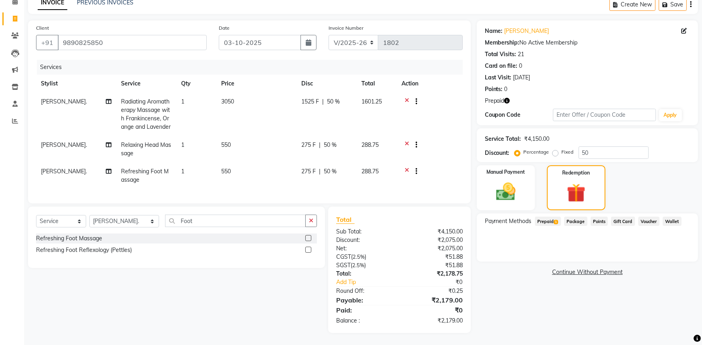
scroll to position [46, 0]
click at [549, 216] on span "Prepaid 1" at bounding box center [548, 220] width 26 height 9
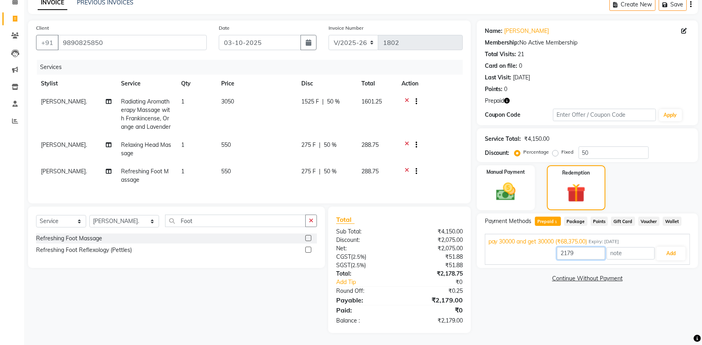
click at [574, 247] on input "2179" at bounding box center [581, 253] width 48 height 12
click at [568, 247] on input "2179" at bounding box center [581, 253] width 48 height 12
type input "2075"
click at [674, 246] on button "Add" at bounding box center [670, 253] width 29 height 14
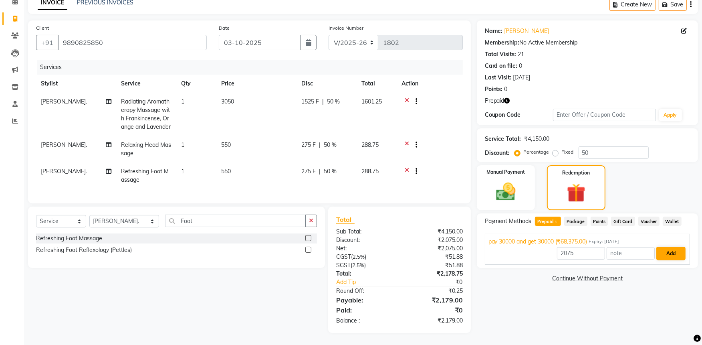
scroll to position [38, 0]
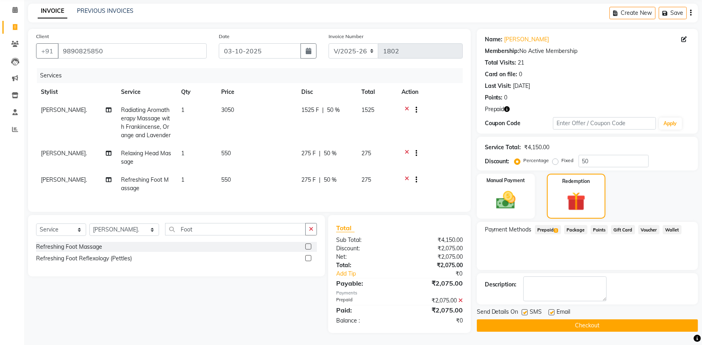
click at [524, 309] on label at bounding box center [525, 312] width 6 height 6
click at [524, 310] on input "checkbox" at bounding box center [524, 312] width 5 height 5
checkbox input "false"
click at [527, 319] on button "Checkout" at bounding box center [587, 325] width 221 height 12
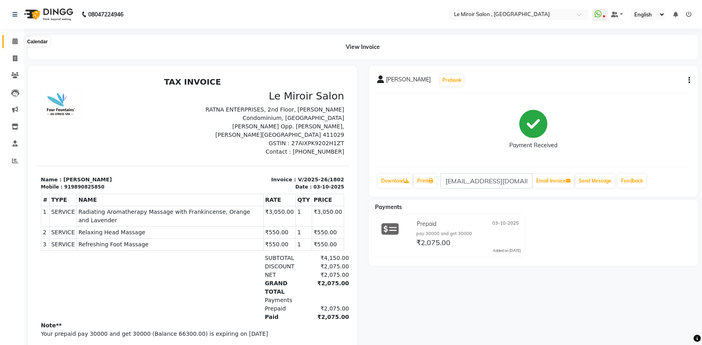
click at [10, 42] on span at bounding box center [15, 41] width 14 height 9
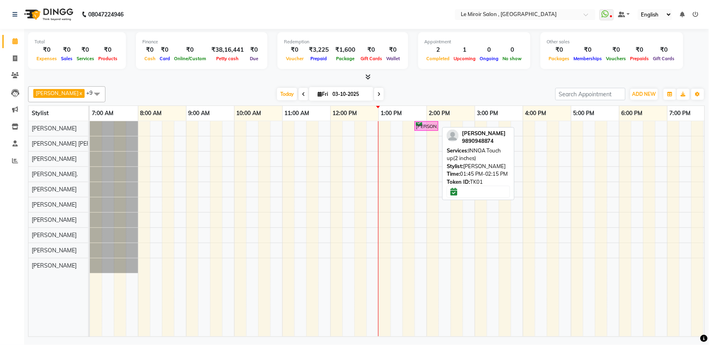
click at [432, 123] on div "[PERSON_NAME], TK01, 01:45 PM-02:15 PM, INNOA Touch up(2 inches)" at bounding box center [426, 126] width 22 height 8
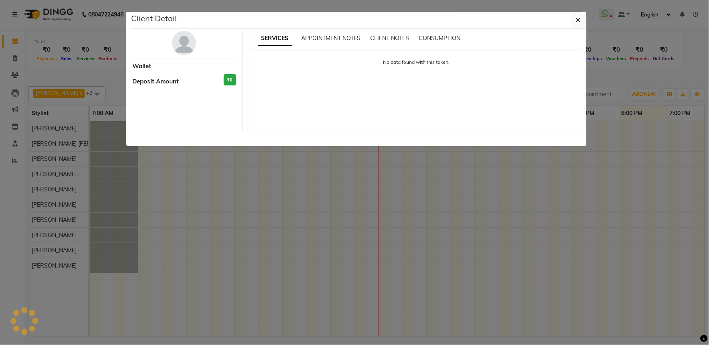
select select "6"
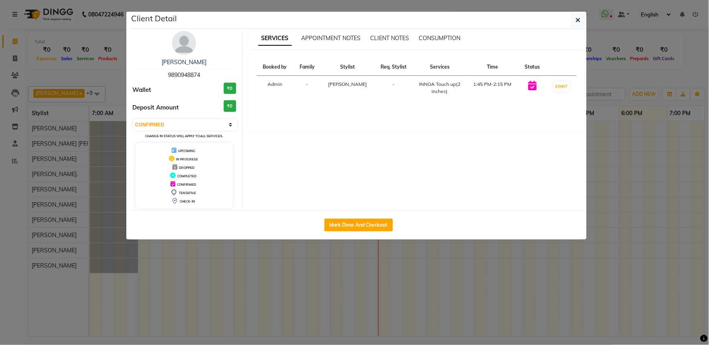
click at [188, 77] on span "9890948874" at bounding box center [184, 74] width 32 height 7
copy span "9890948874"
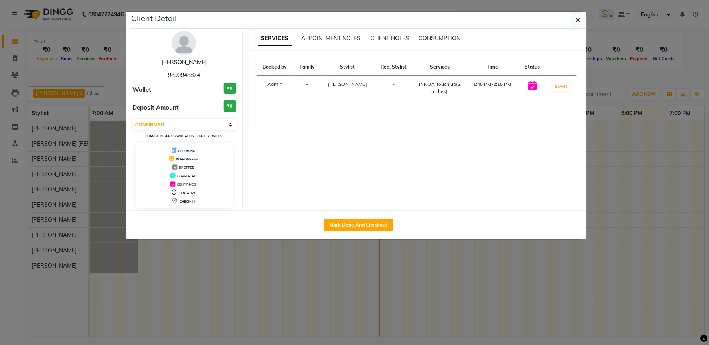
click at [188, 63] on link "[PERSON_NAME]" at bounding box center [184, 62] width 45 height 7
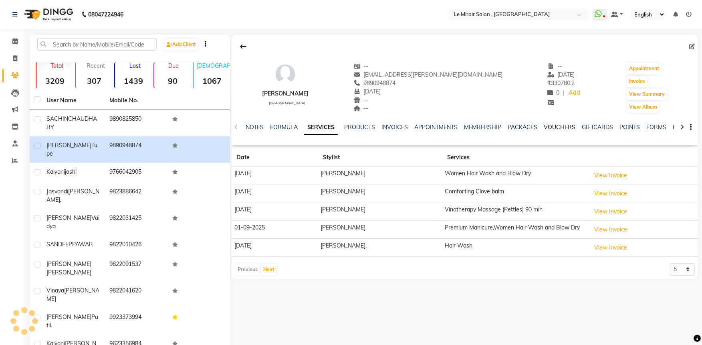
click at [564, 129] on link "VOUCHERS" at bounding box center [560, 126] width 32 height 7
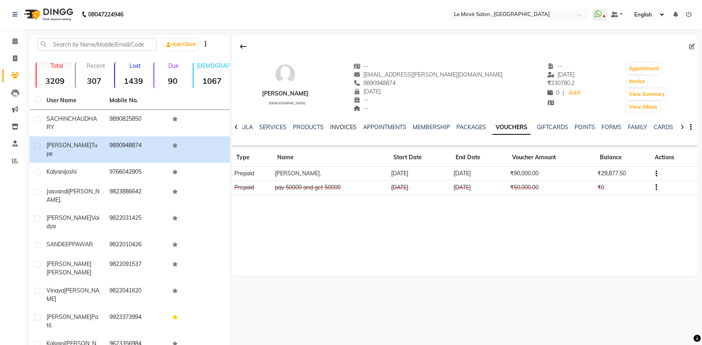
click at [343, 125] on link "INVOICES" at bounding box center [343, 126] width 26 height 7
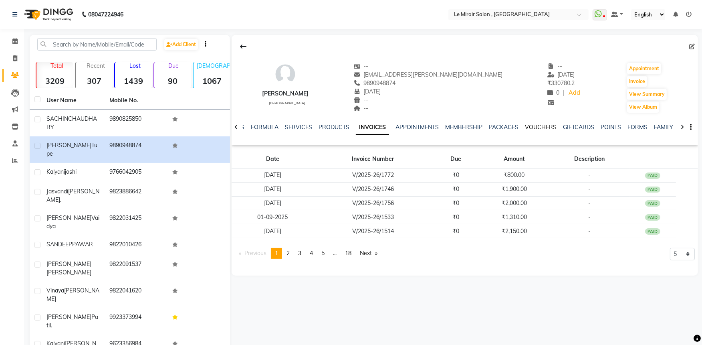
click at [541, 125] on link "VOUCHERS" at bounding box center [541, 126] width 32 height 7
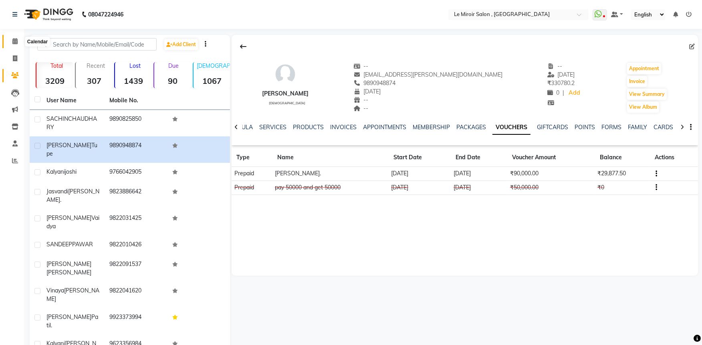
click at [11, 39] on span at bounding box center [15, 41] width 14 height 9
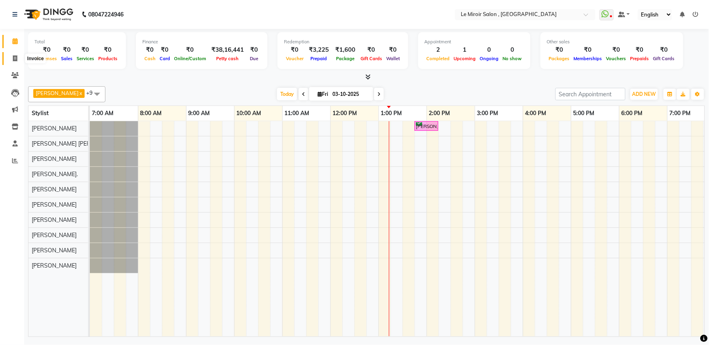
click at [14, 57] on icon at bounding box center [15, 58] width 4 height 6
select select "53"
select select "service"
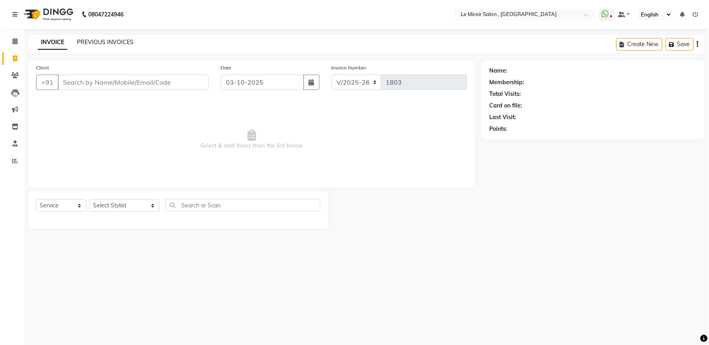
click at [127, 42] on link "PREVIOUS INVOICES" at bounding box center [105, 41] width 57 height 7
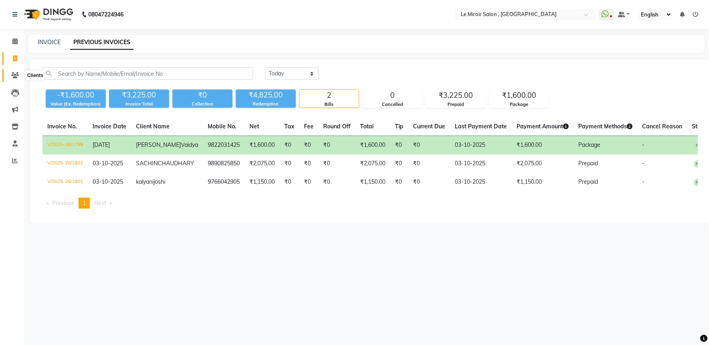
drag, startPoint x: 11, startPoint y: 74, endPoint x: 23, endPoint y: 78, distance: 12.3
click at [11, 74] on icon at bounding box center [15, 75] width 8 height 6
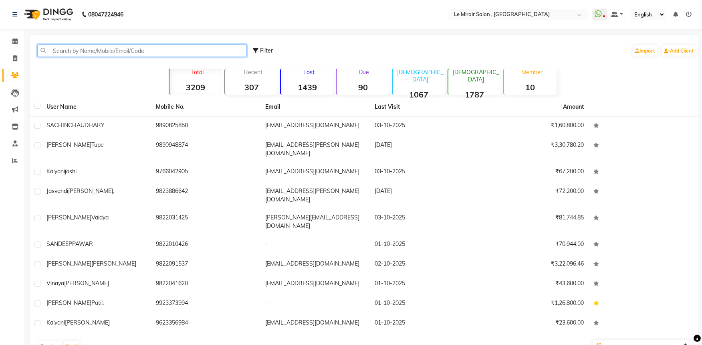
click at [170, 44] on input "text" at bounding box center [142, 50] width 210 height 12
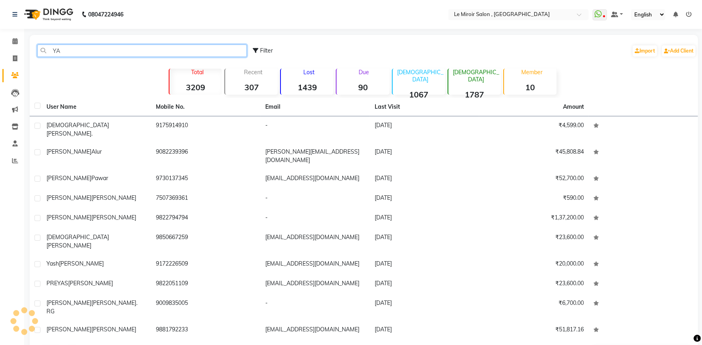
type input "Y"
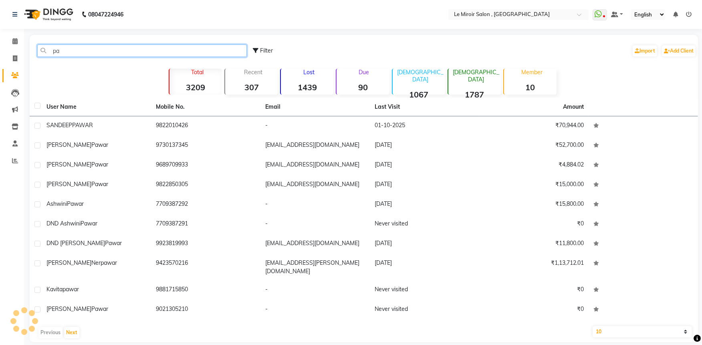
type input "p"
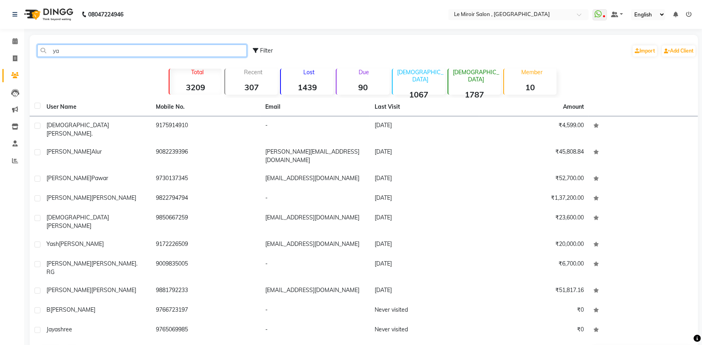
type input "y"
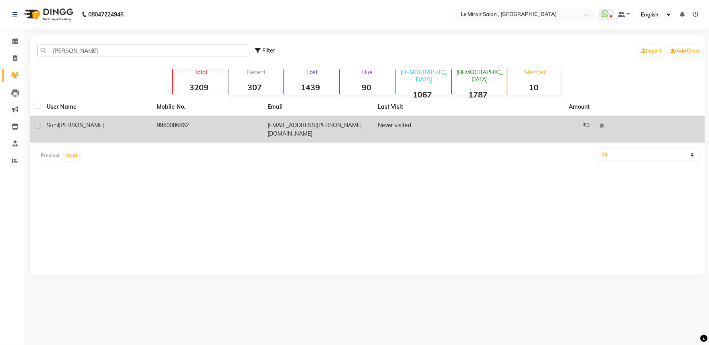
click at [142, 133] on td "[PERSON_NAME]" at bounding box center [97, 129] width 111 height 26
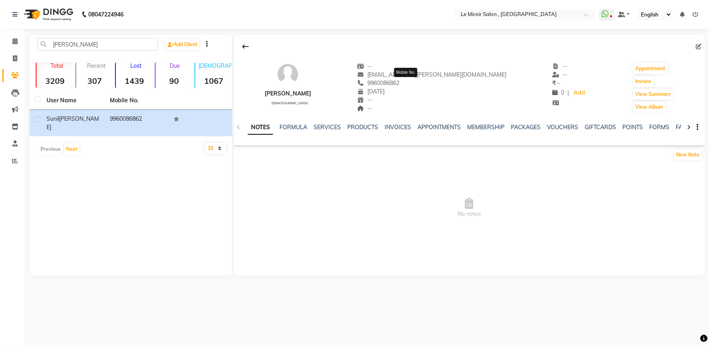
click at [400, 80] on span "9960086862" at bounding box center [378, 82] width 42 height 7
copy span "9960086862"
click at [122, 43] on input "[PERSON_NAME]" at bounding box center [97, 44] width 121 height 12
type input "s"
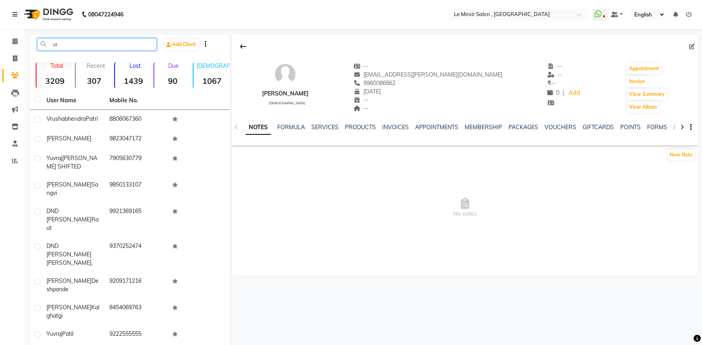
type input "v"
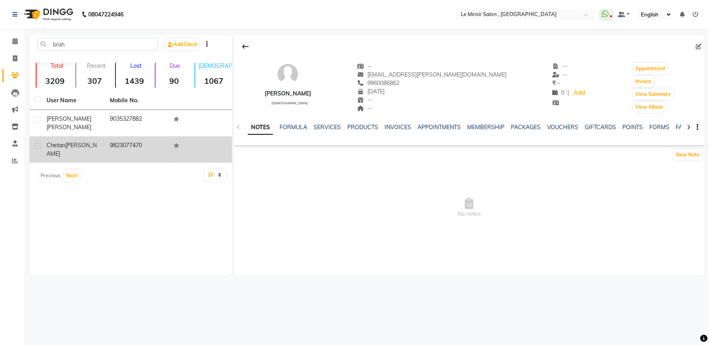
click at [63, 147] on td "[PERSON_NAME]" at bounding box center [73, 149] width 63 height 26
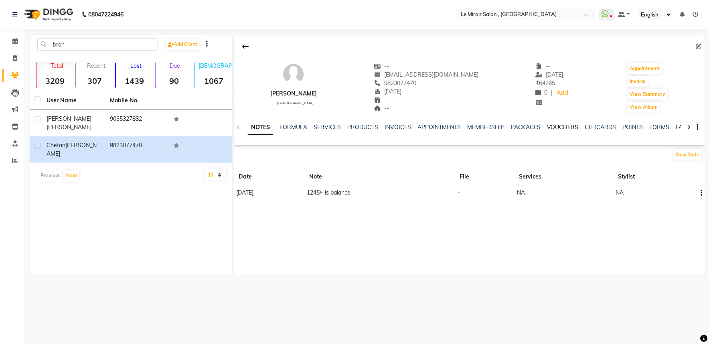
click at [563, 125] on link "VOUCHERS" at bounding box center [563, 126] width 32 height 7
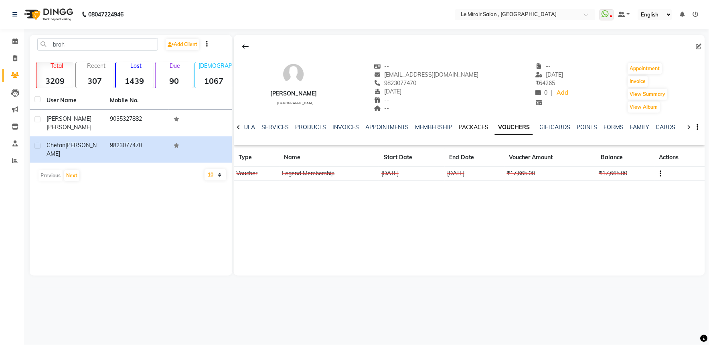
click at [466, 126] on link "PACKAGES" at bounding box center [473, 126] width 30 height 7
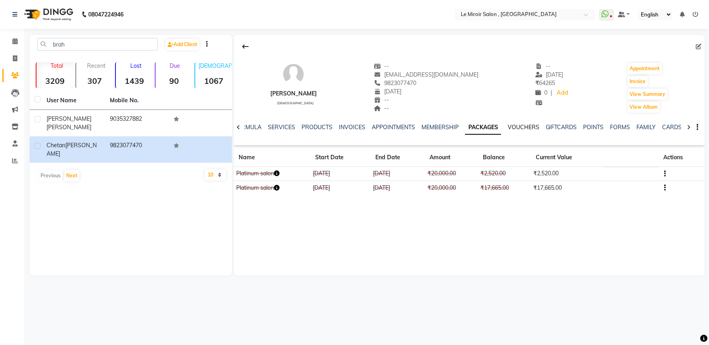
click at [520, 127] on link "VOUCHERS" at bounding box center [523, 126] width 32 height 7
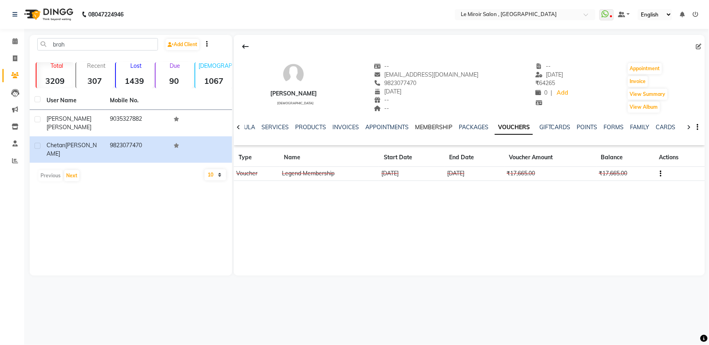
click at [443, 123] on link "MEMBERSHIP" at bounding box center [433, 126] width 37 height 7
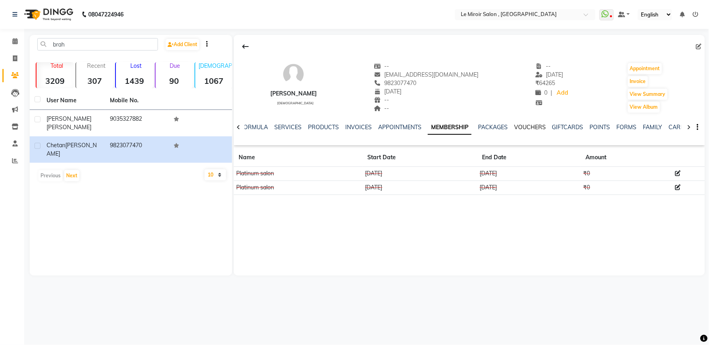
click at [533, 125] on link "VOUCHERS" at bounding box center [530, 126] width 32 height 7
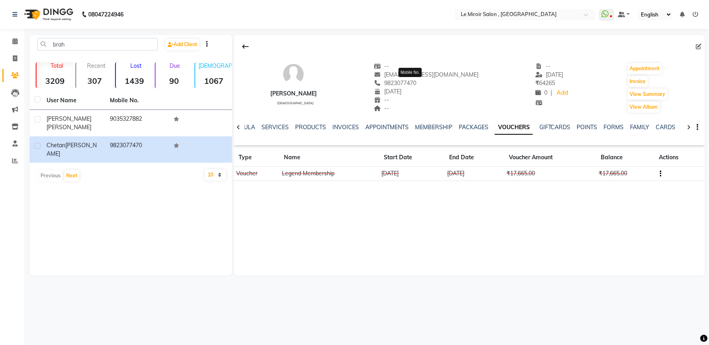
click at [416, 82] on span "9823077470" at bounding box center [395, 82] width 42 height 7
copy span "9823077470"
click at [477, 128] on link "PACKAGES" at bounding box center [473, 126] width 30 height 7
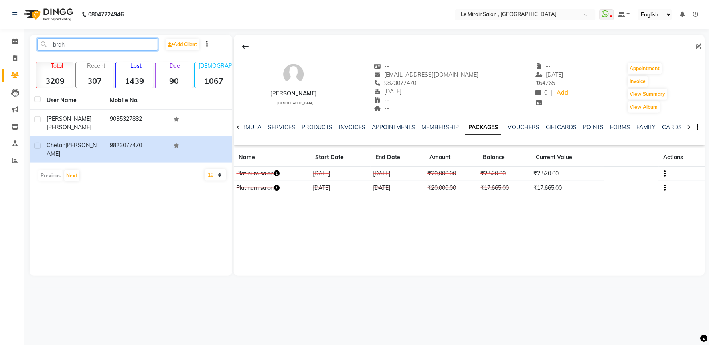
click at [85, 41] on input "brah" at bounding box center [97, 44] width 121 height 12
type input "b"
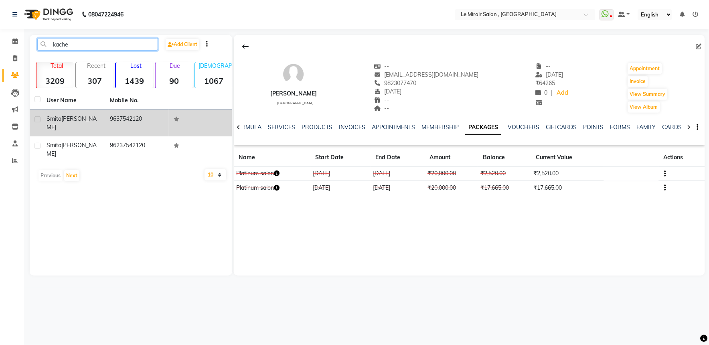
type input "kache"
click at [106, 117] on td "9637542120" at bounding box center [136, 123] width 63 height 26
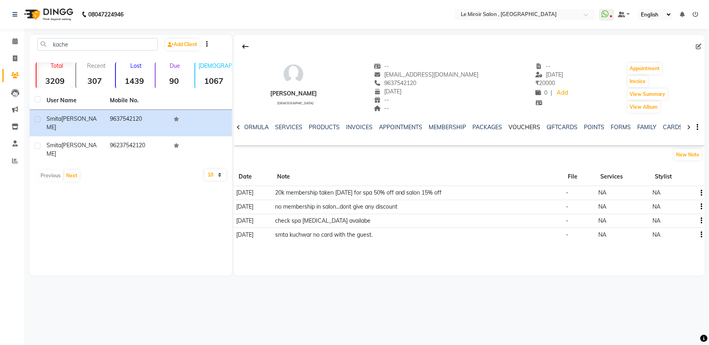
click at [524, 124] on link "VOUCHERS" at bounding box center [524, 126] width 32 height 7
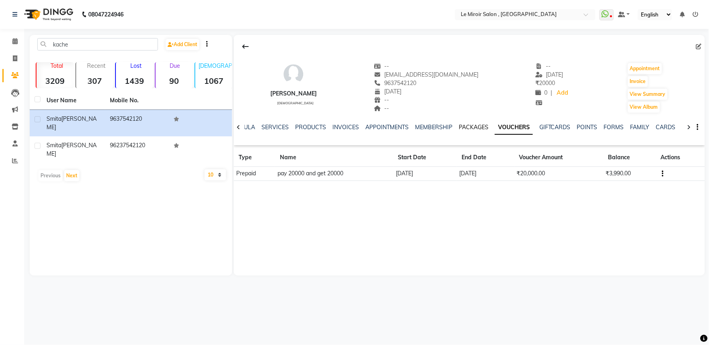
click at [471, 123] on link "PACKAGES" at bounding box center [473, 126] width 30 height 7
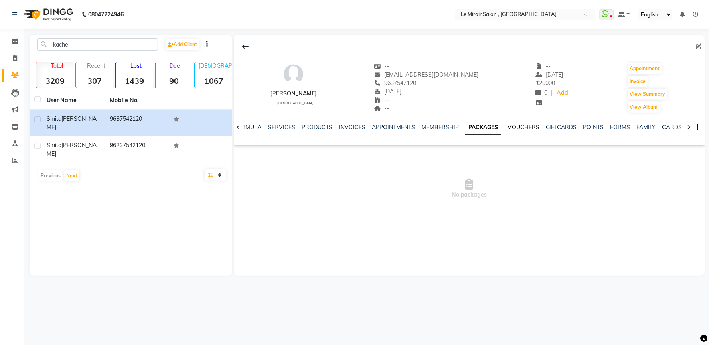
click at [517, 128] on link "VOUCHERS" at bounding box center [523, 126] width 32 height 7
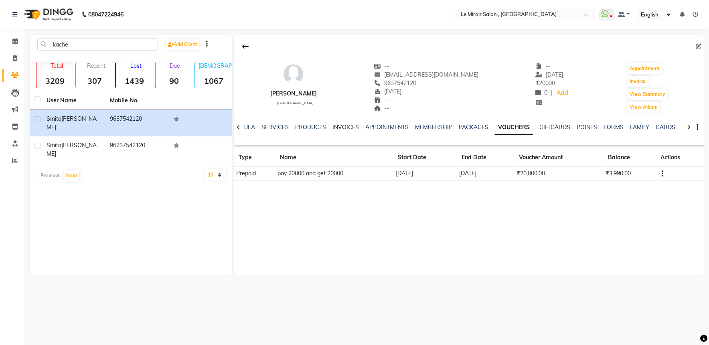
click at [333, 127] on link "INVOICES" at bounding box center [345, 126] width 26 height 7
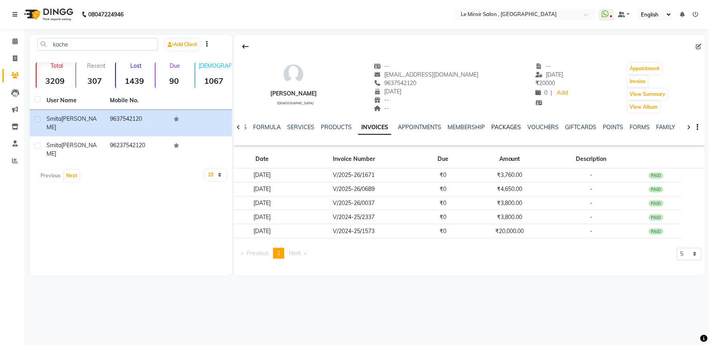
click at [498, 126] on link "PACKAGES" at bounding box center [506, 126] width 30 height 7
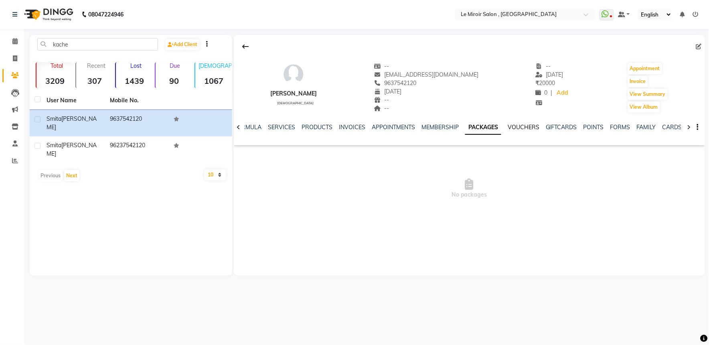
click at [524, 127] on link "VOUCHERS" at bounding box center [523, 126] width 32 height 7
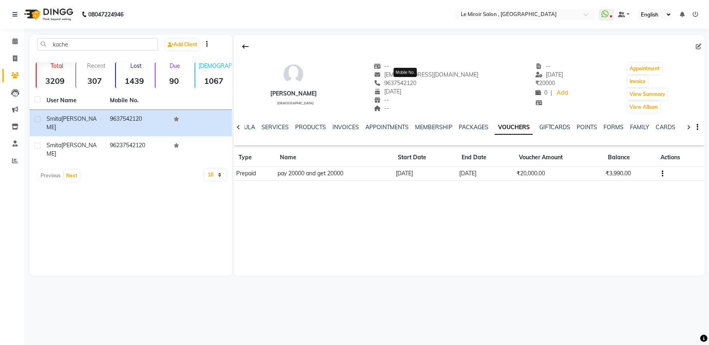
click at [416, 81] on span "9637542120" at bounding box center [395, 82] width 42 height 7
copy span "9637542120"
click at [83, 45] on input "kache" at bounding box center [97, 44] width 121 height 12
